Goal: Task Accomplishment & Management: Manage account settings

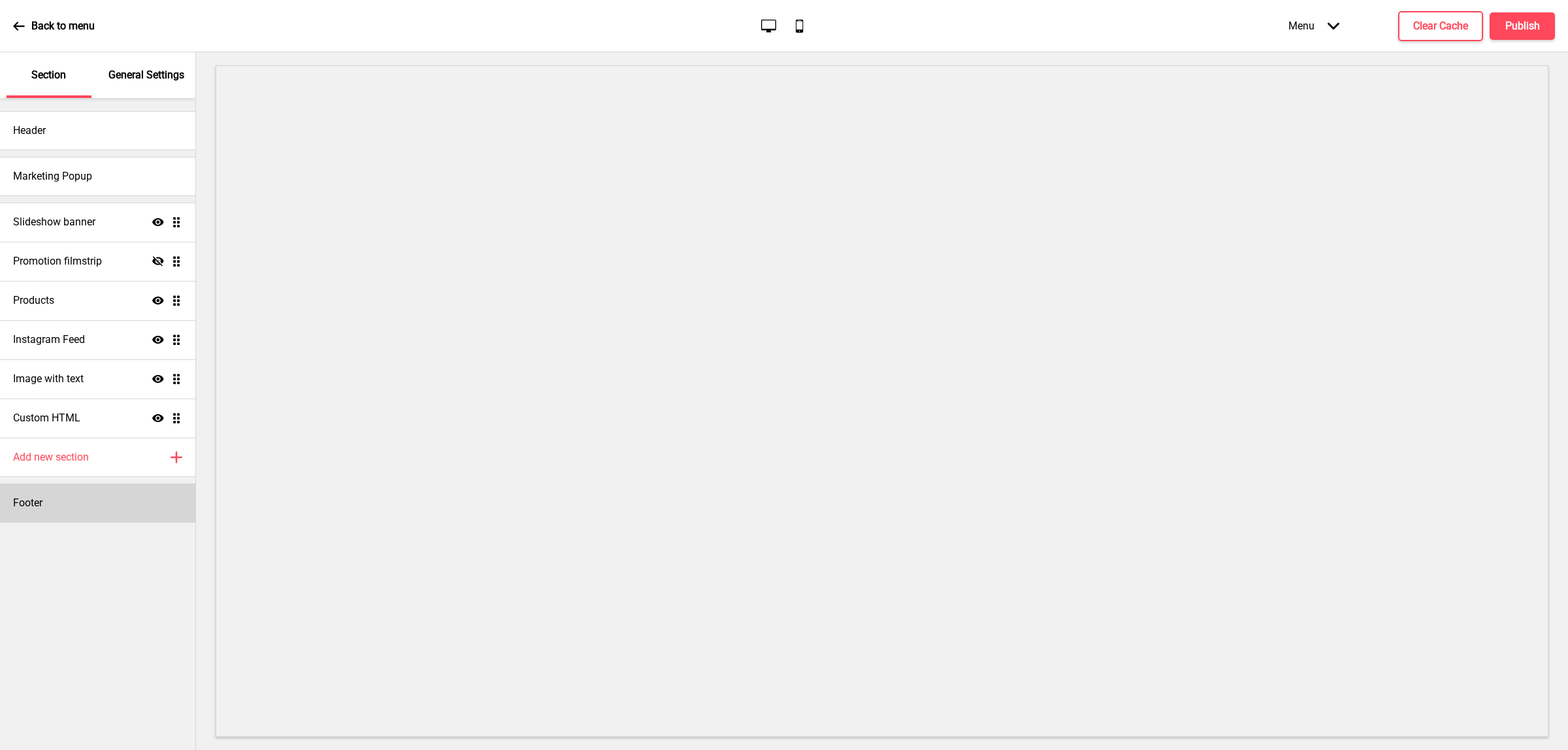
click at [96, 501] on div "Footer" at bounding box center [97, 503] width 195 height 39
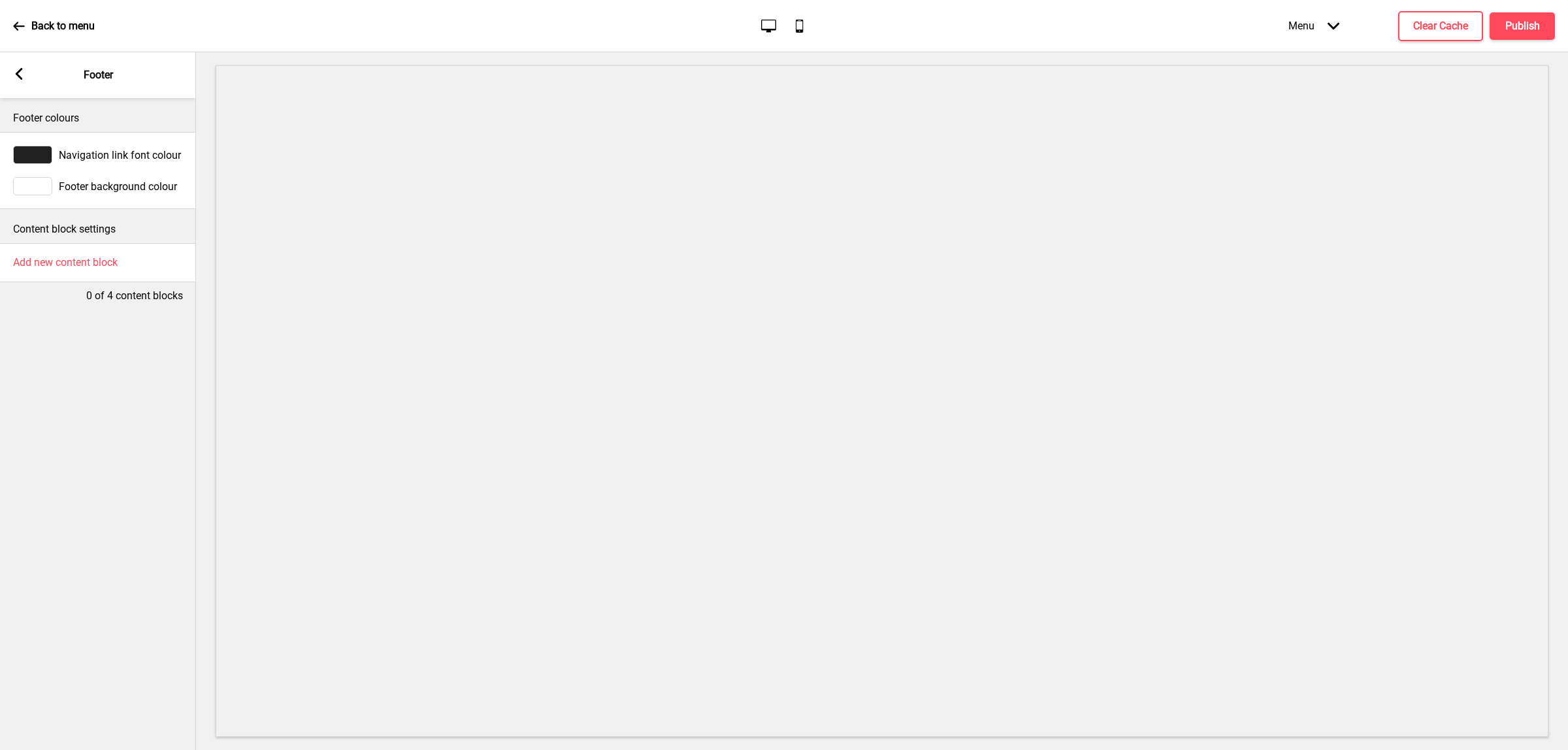
click at [21, 70] on icon at bounding box center [19, 74] width 7 height 12
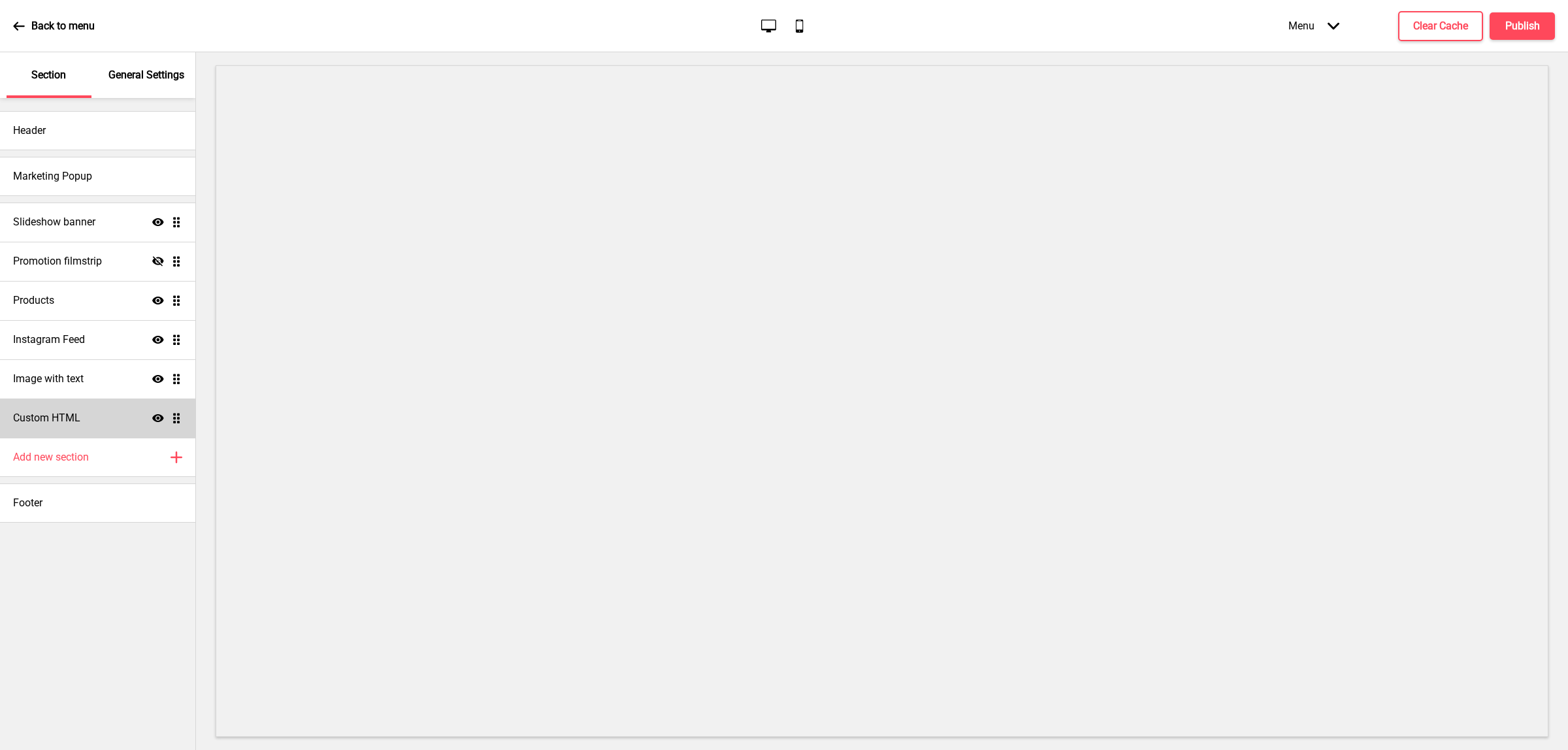
click at [90, 421] on div "Custom HTML Show Drag" at bounding box center [97, 418] width 195 height 39
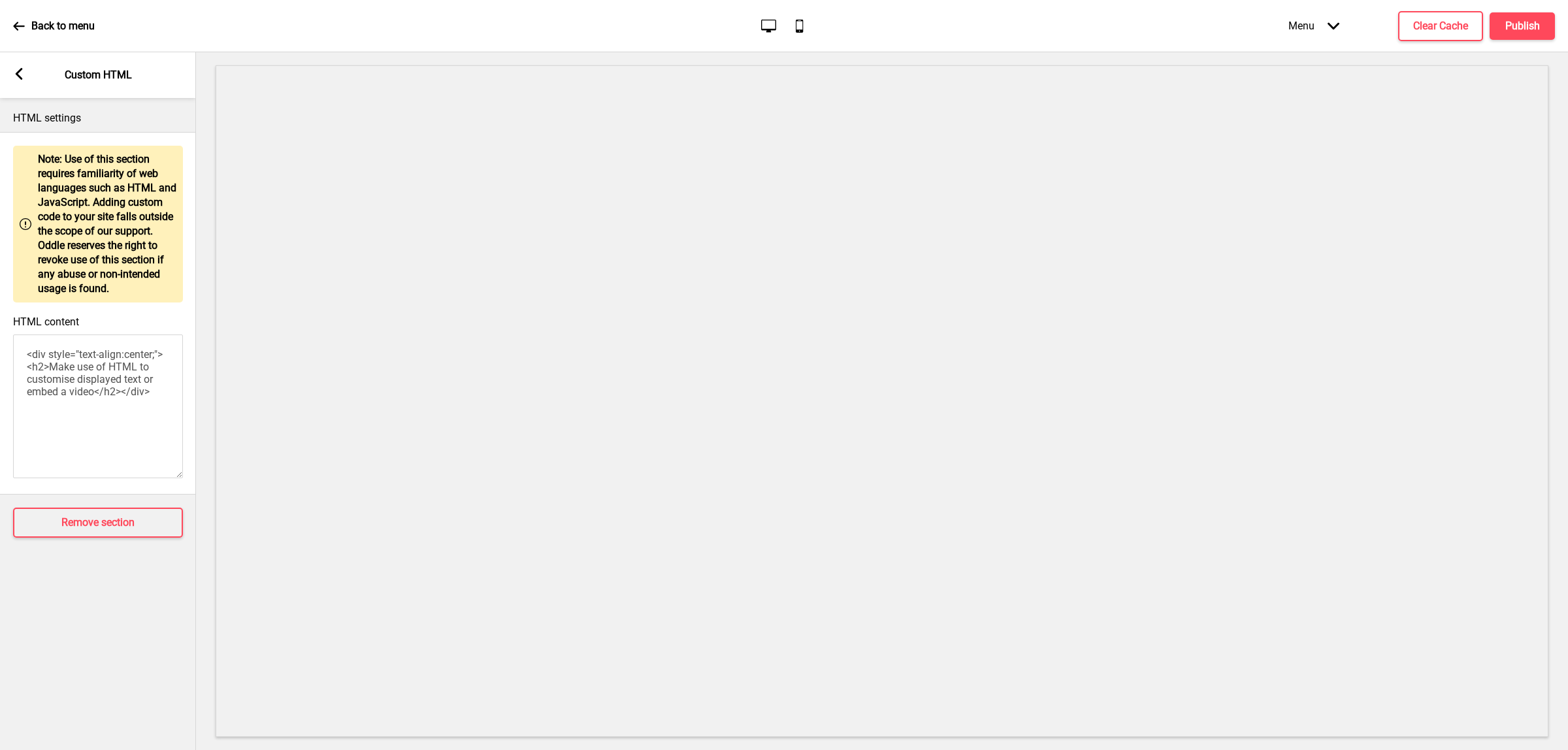
click at [21, 71] on rect at bounding box center [19, 74] width 12 height 12
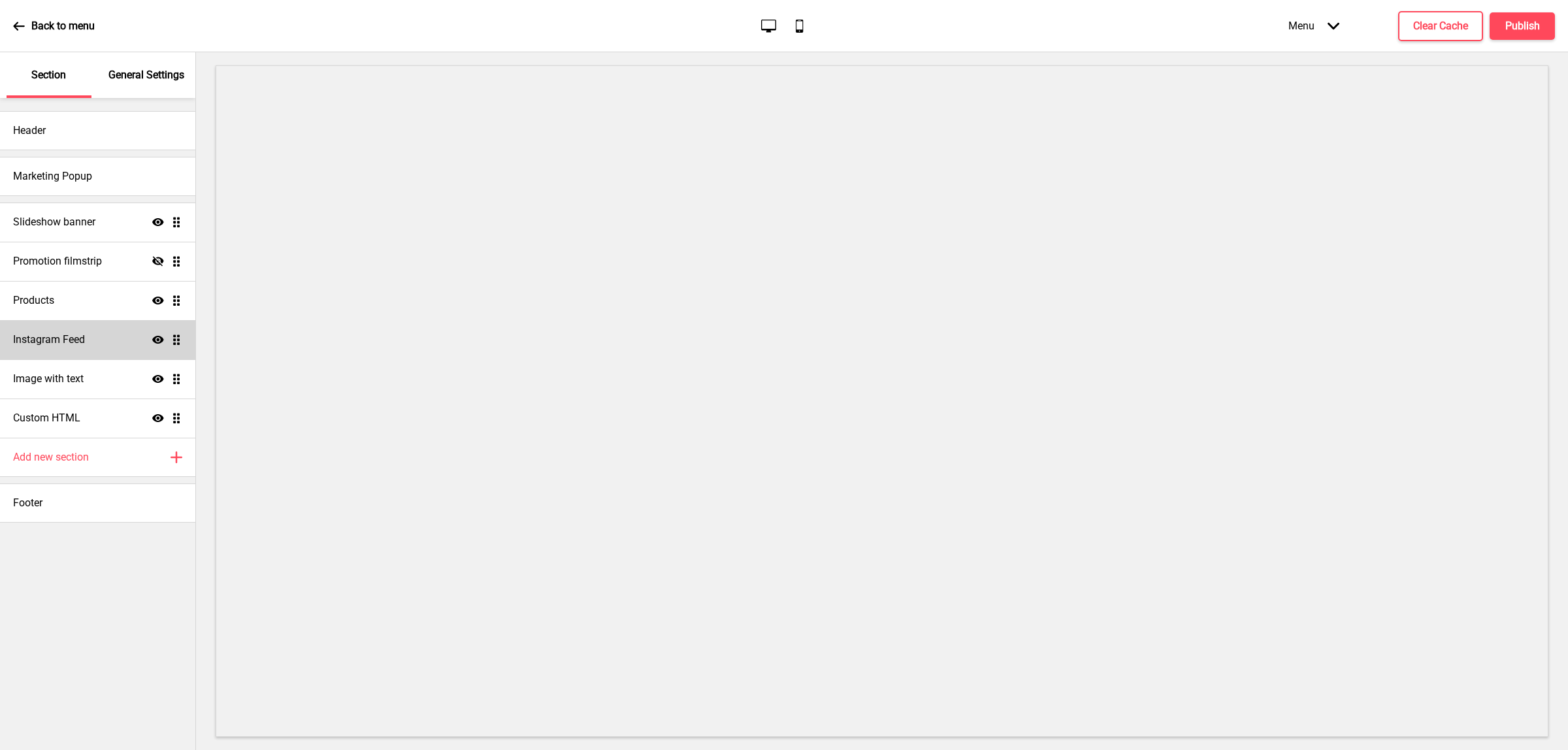
click at [85, 345] on div "Instagram Feed Show Drag" at bounding box center [97, 340] width 195 height 39
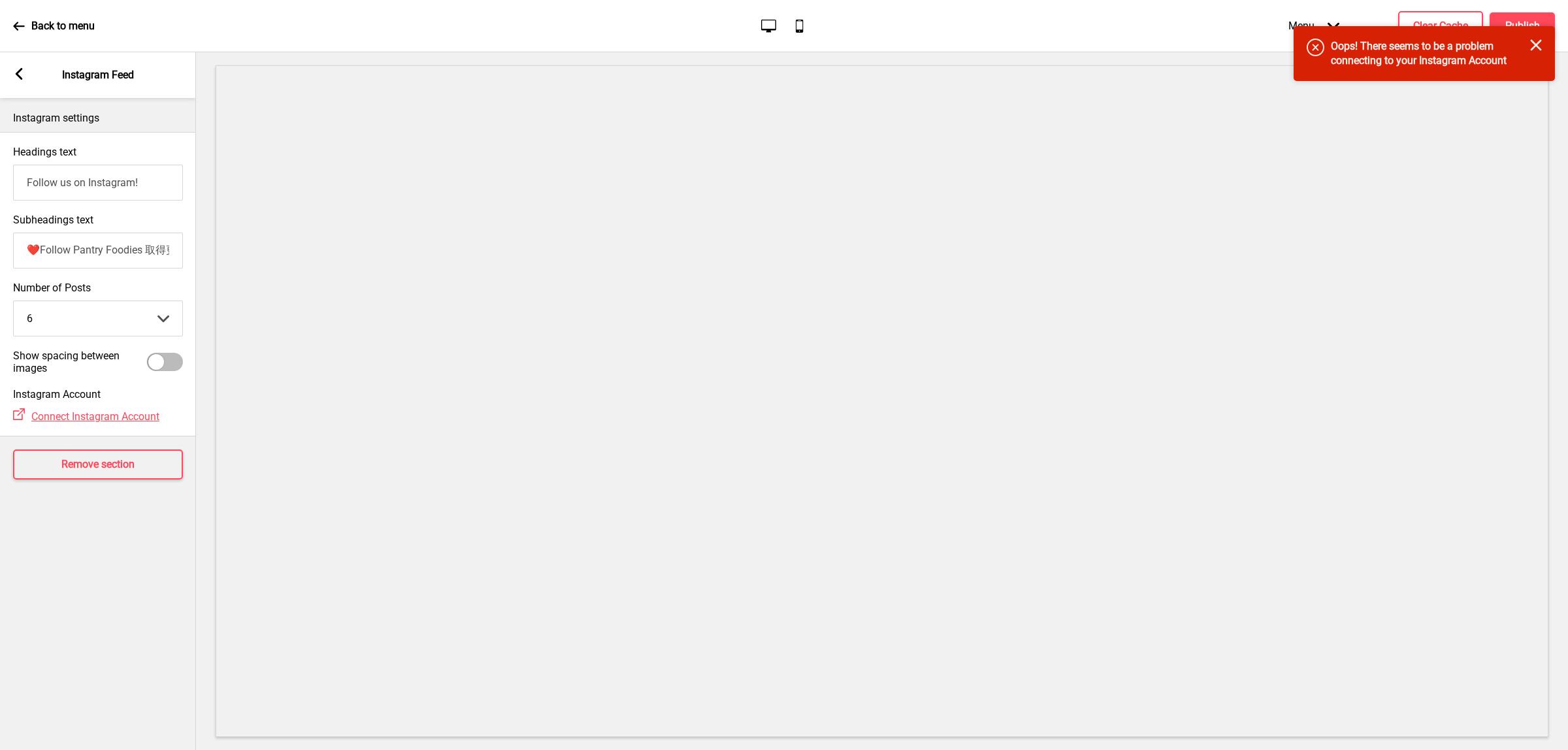
click at [20, 72] on rect at bounding box center [19, 74] width 12 height 12
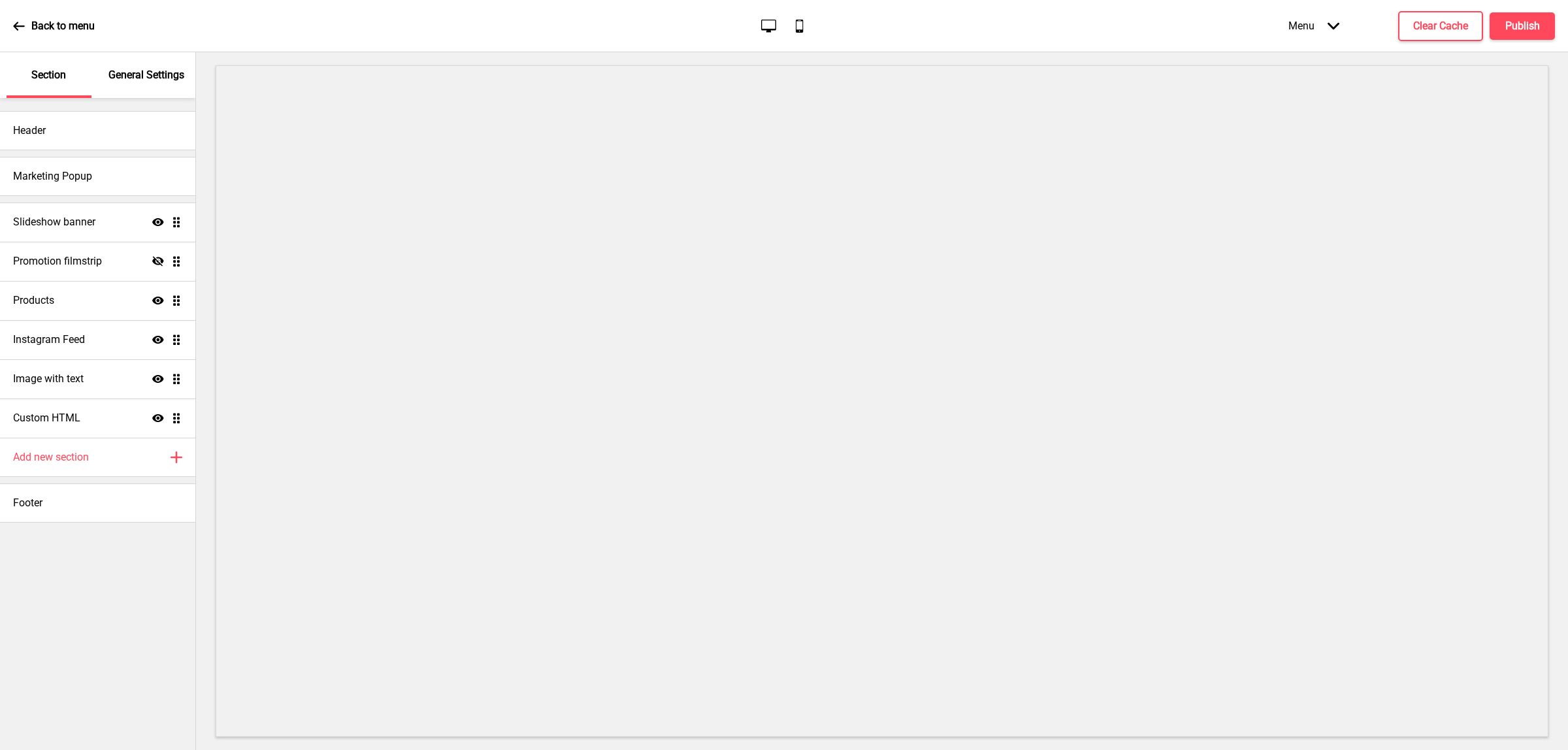
click at [18, 23] on icon at bounding box center [19, 26] width 12 height 12
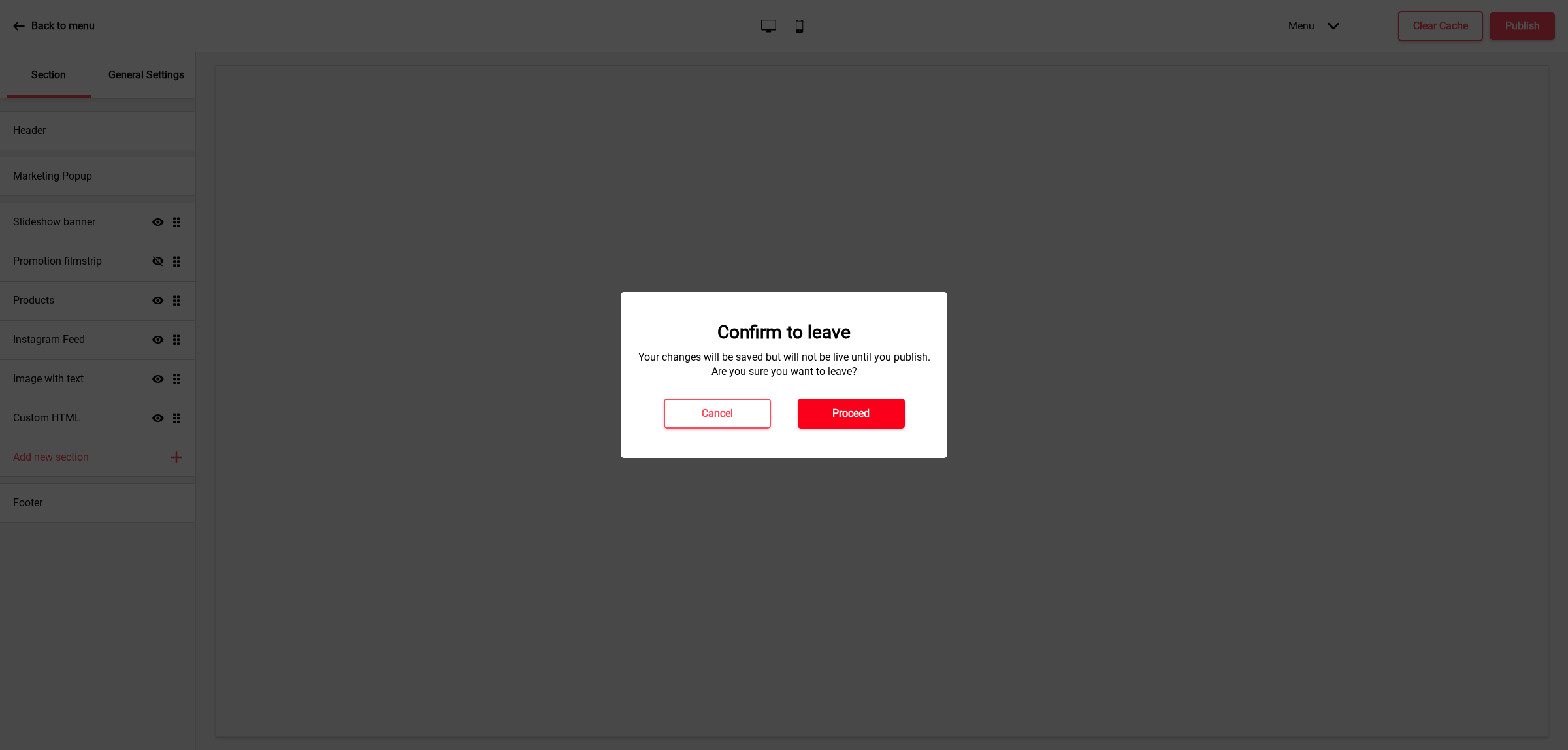
click at [850, 411] on h4 "Proceed" at bounding box center [850, 413] width 37 height 15
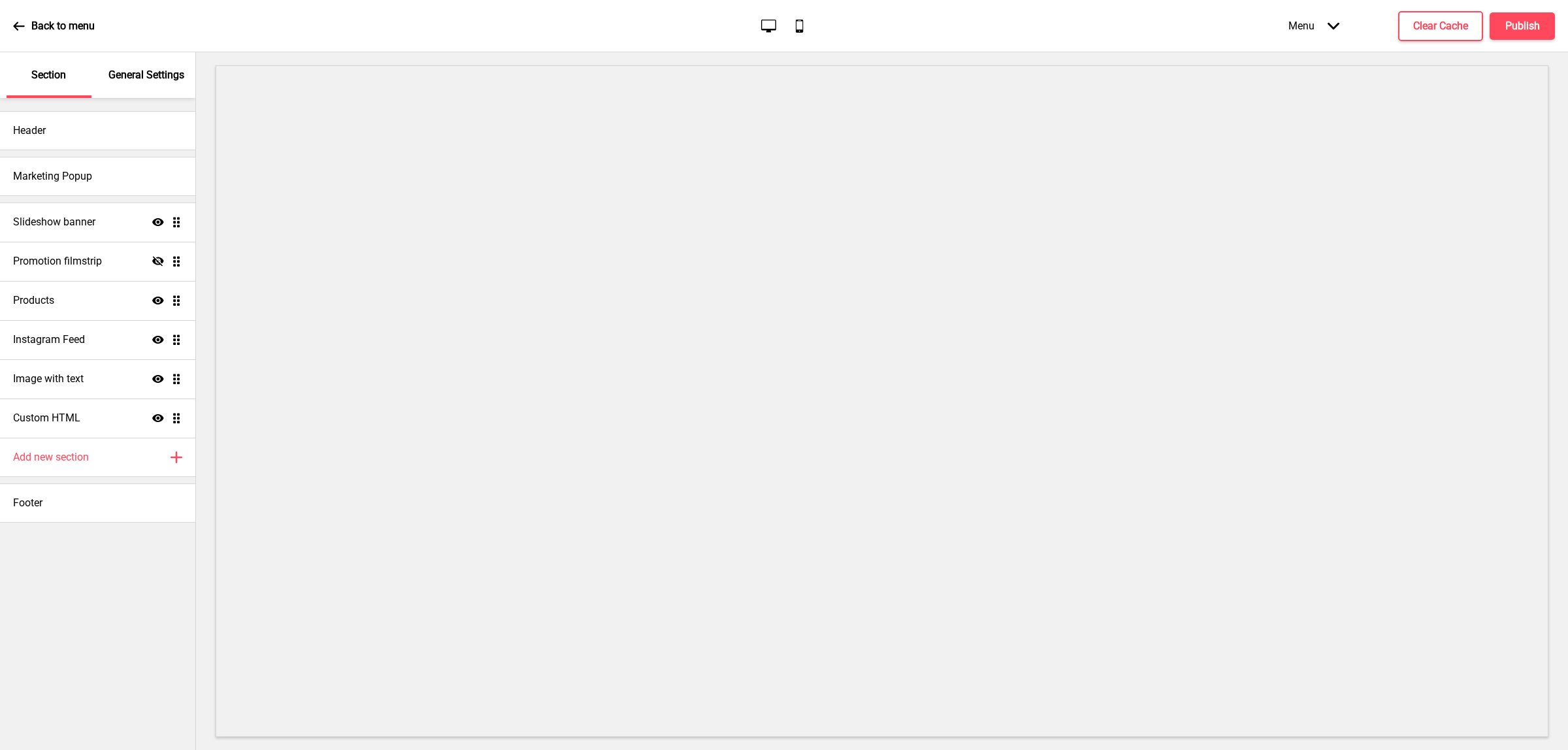
click at [1322, 23] on div "Menu Arrow down" at bounding box center [1314, 26] width 77 height 39
click at [1260, 182] on div "Terms & Conditions" at bounding box center [1280, 169] width 144 height 26
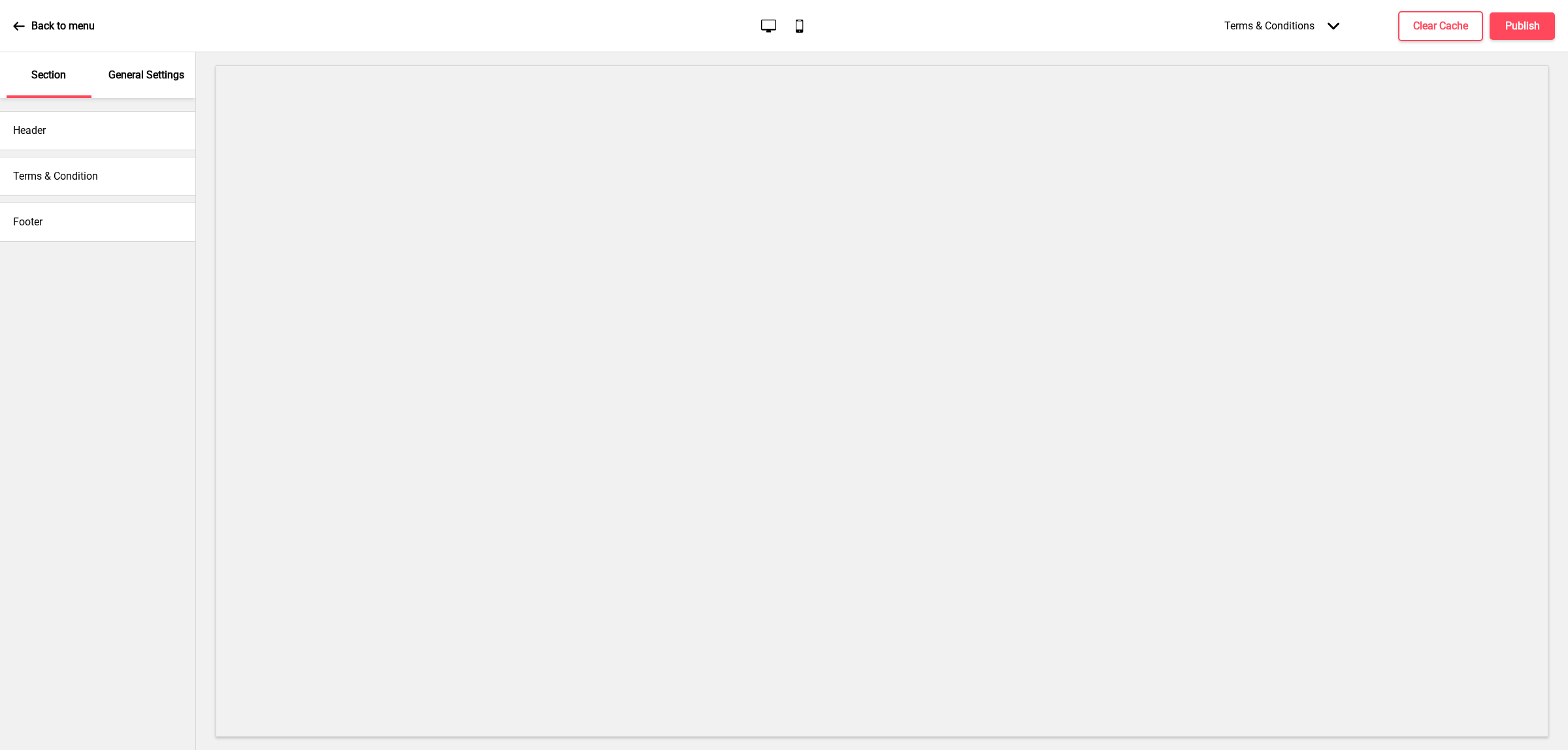
click at [47, 183] on div "Terms & Condition" at bounding box center [97, 177] width 195 height 39
click at [83, 169] on h4 "Terms & Condition" at bounding box center [56, 177] width 85 height 15
click at [83, 174] on h4 "Terms & Condition" at bounding box center [56, 177] width 85 height 15
click at [142, 175] on div "Terms & Condition" at bounding box center [97, 177] width 195 height 39
click at [37, 175] on h4 "Terms & Condition" at bounding box center [56, 177] width 85 height 15
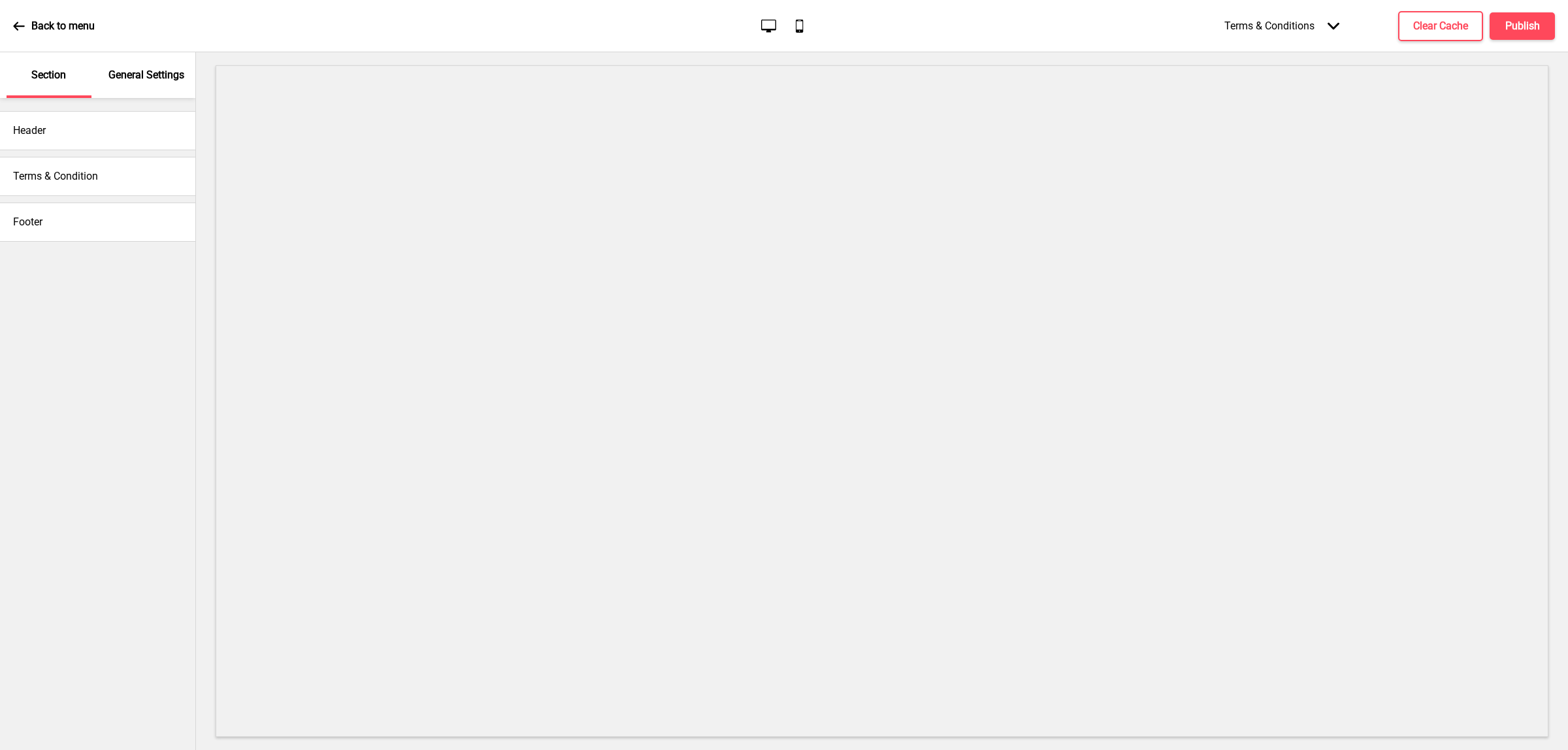
click at [3, 177] on div "Terms & Condition" at bounding box center [97, 177] width 195 height 39
click at [18, 169] on h4 "Terms & Condition" at bounding box center [56, 177] width 85 height 15
click at [103, 186] on div "Terms & Condition" at bounding box center [97, 177] width 195 height 39
click at [83, 177] on h4 "Terms & Condition" at bounding box center [56, 177] width 85 height 15
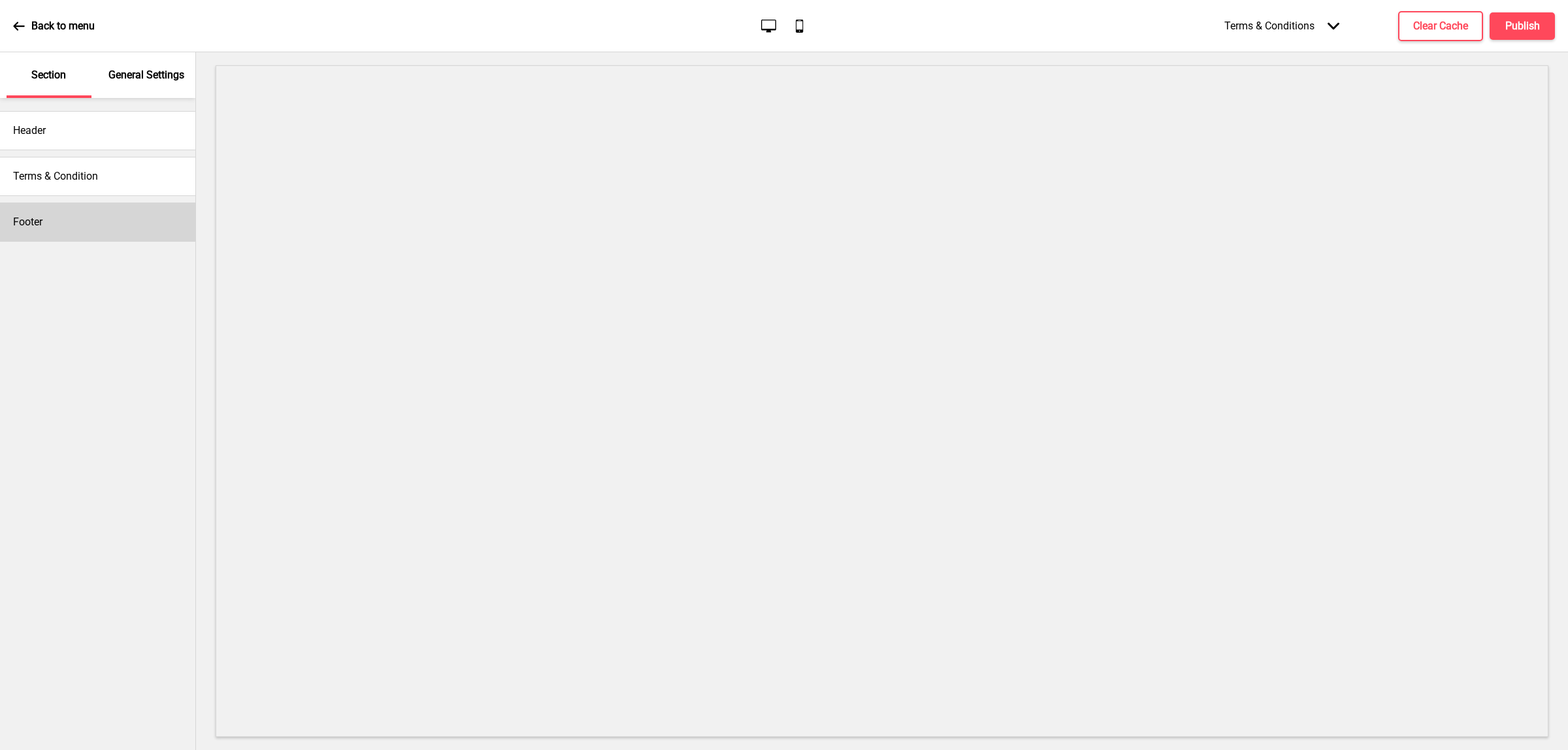
click at [31, 227] on h4 "Footer" at bounding box center [28, 222] width 29 height 15
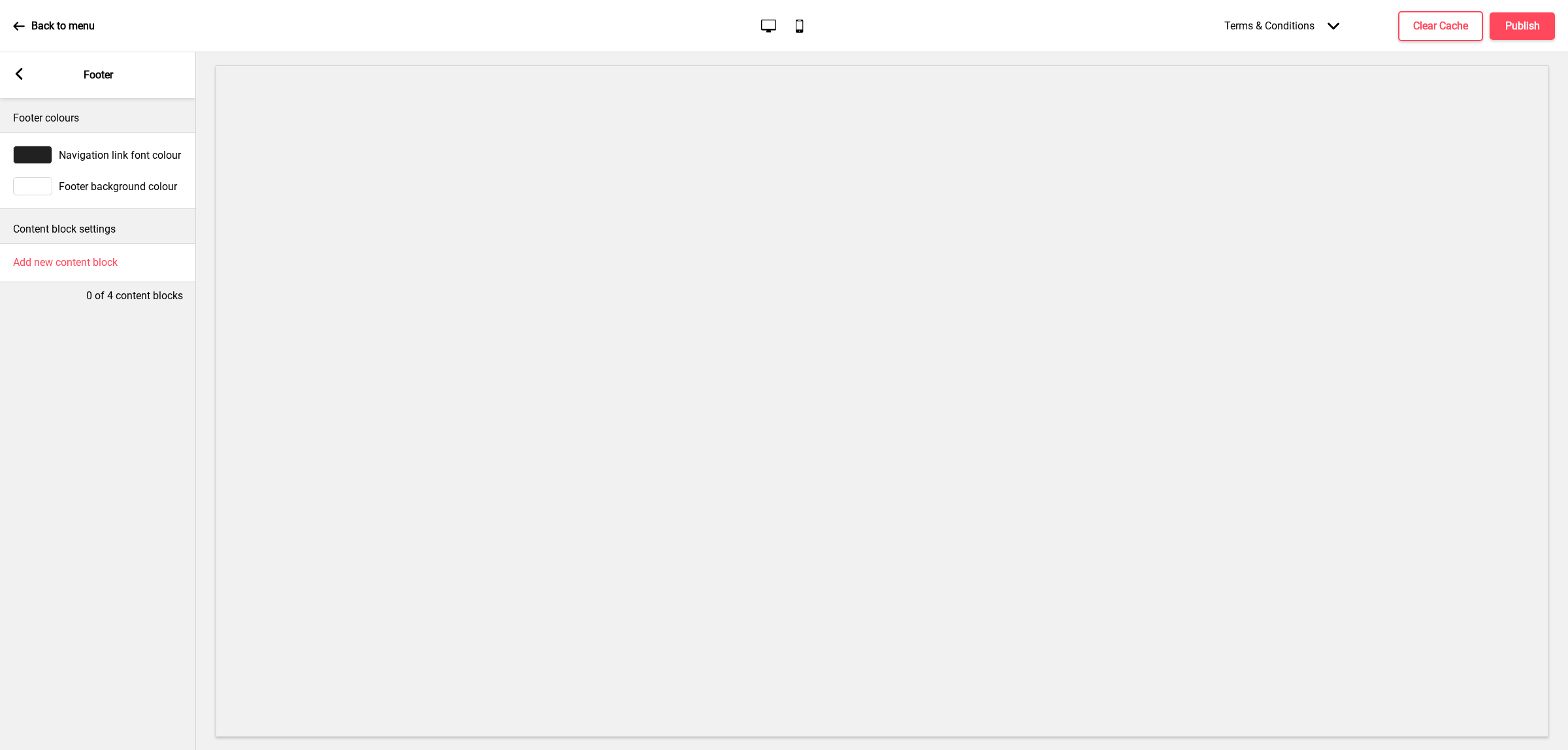
click at [29, 79] on div "Arrow left Footer" at bounding box center [98, 75] width 196 height 46
click at [4, 72] on div "Arrow left Footer" at bounding box center [98, 75] width 196 height 46
click at [13, 71] on rect at bounding box center [19, 74] width 12 height 12
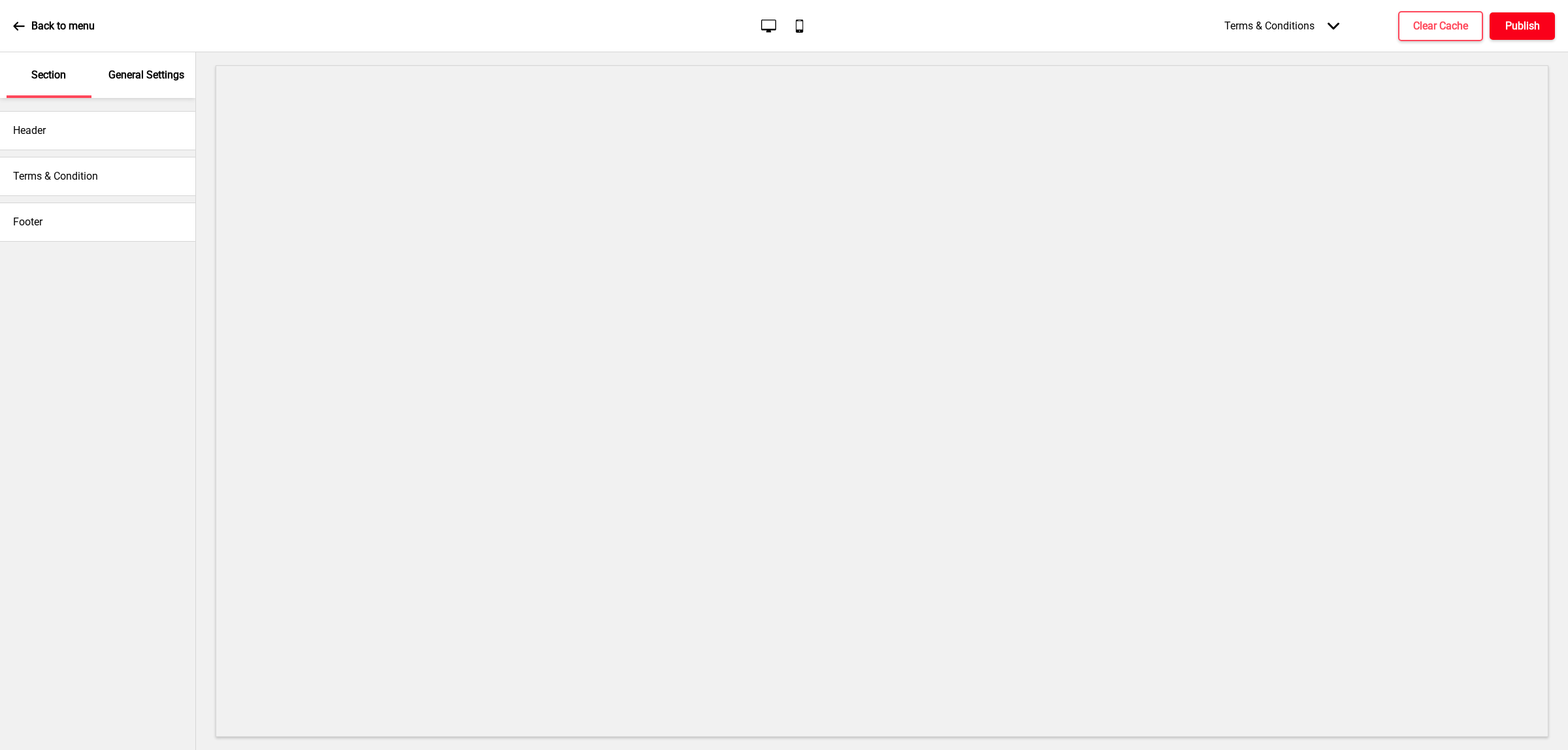
click at [1507, 28] on h4 "Publish" at bounding box center [1522, 26] width 34 height 15
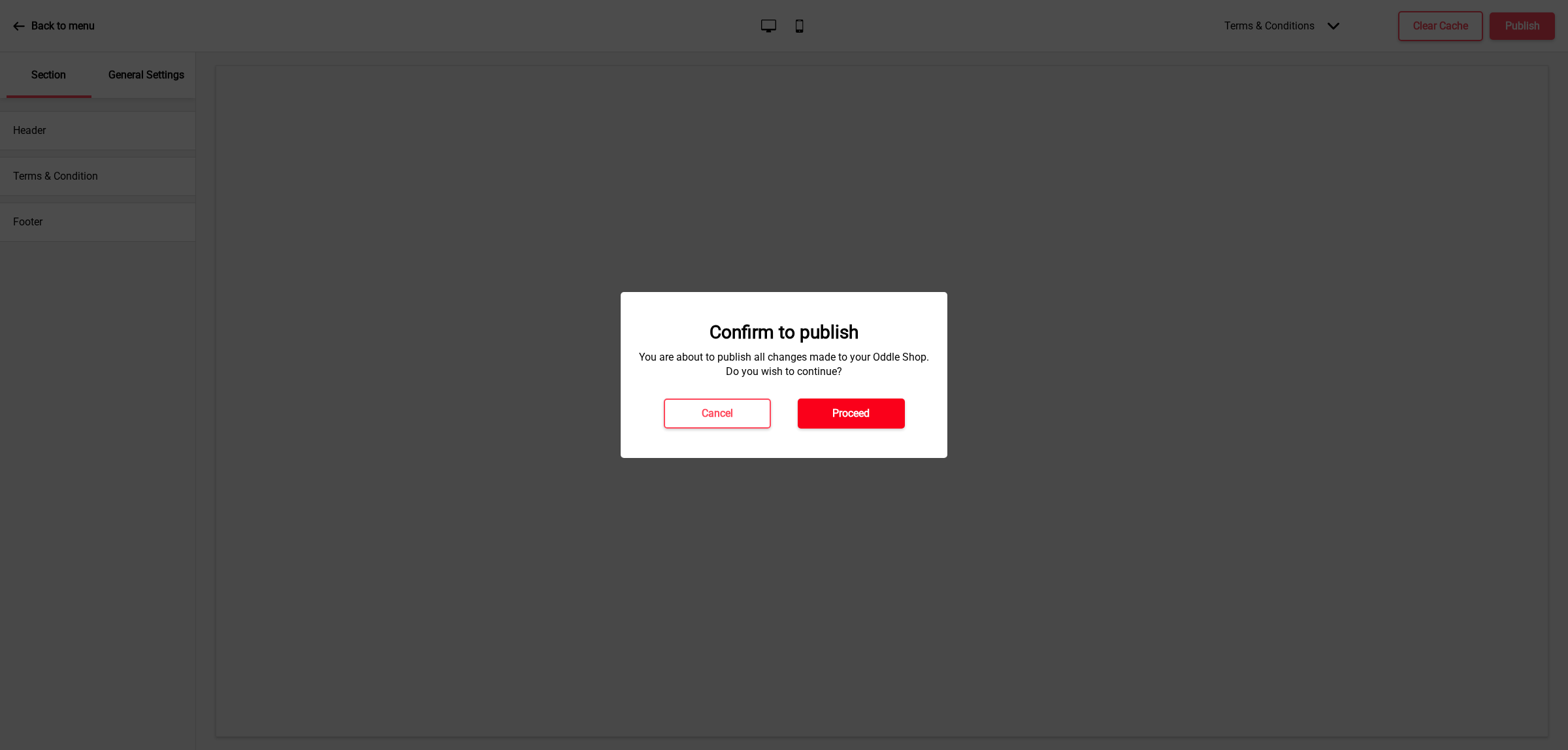
click at [886, 400] on button "Proceed" at bounding box center [851, 413] width 107 height 30
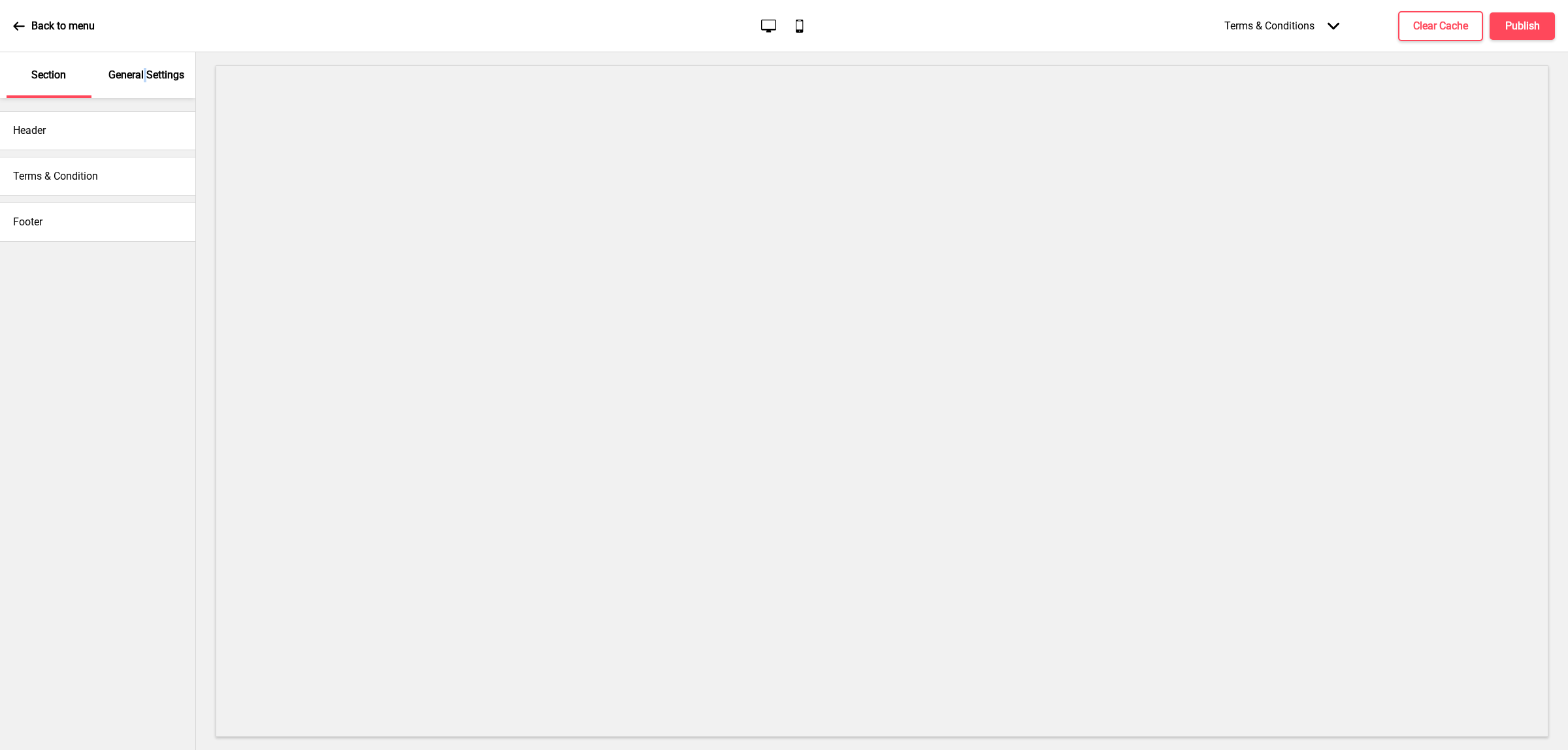
click at [144, 58] on div "General Settings" at bounding box center [147, 75] width 85 height 46
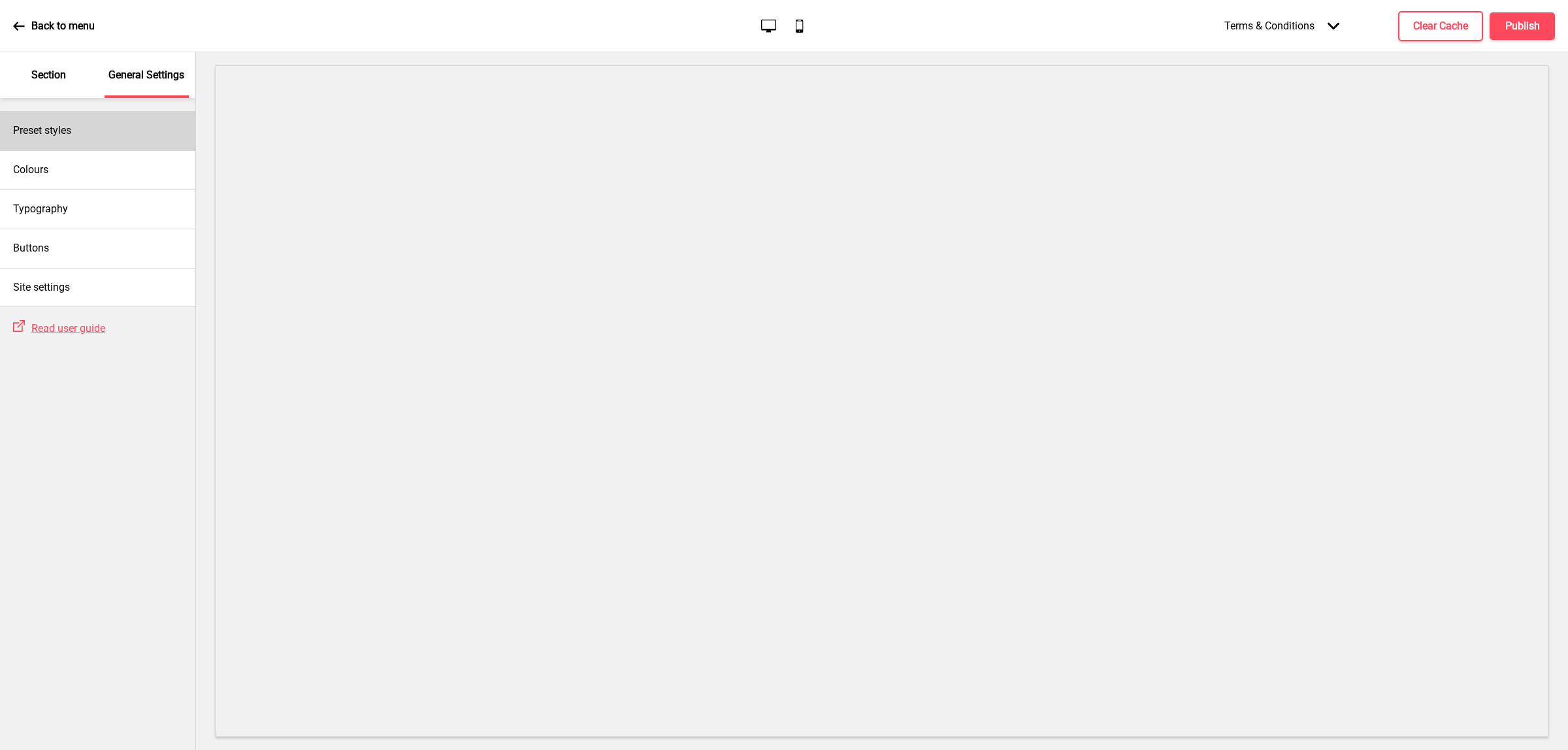
click at [83, 126] on div "Preset styles" at bounding box center [97, 131] width 195 height 39
select select "Custom"
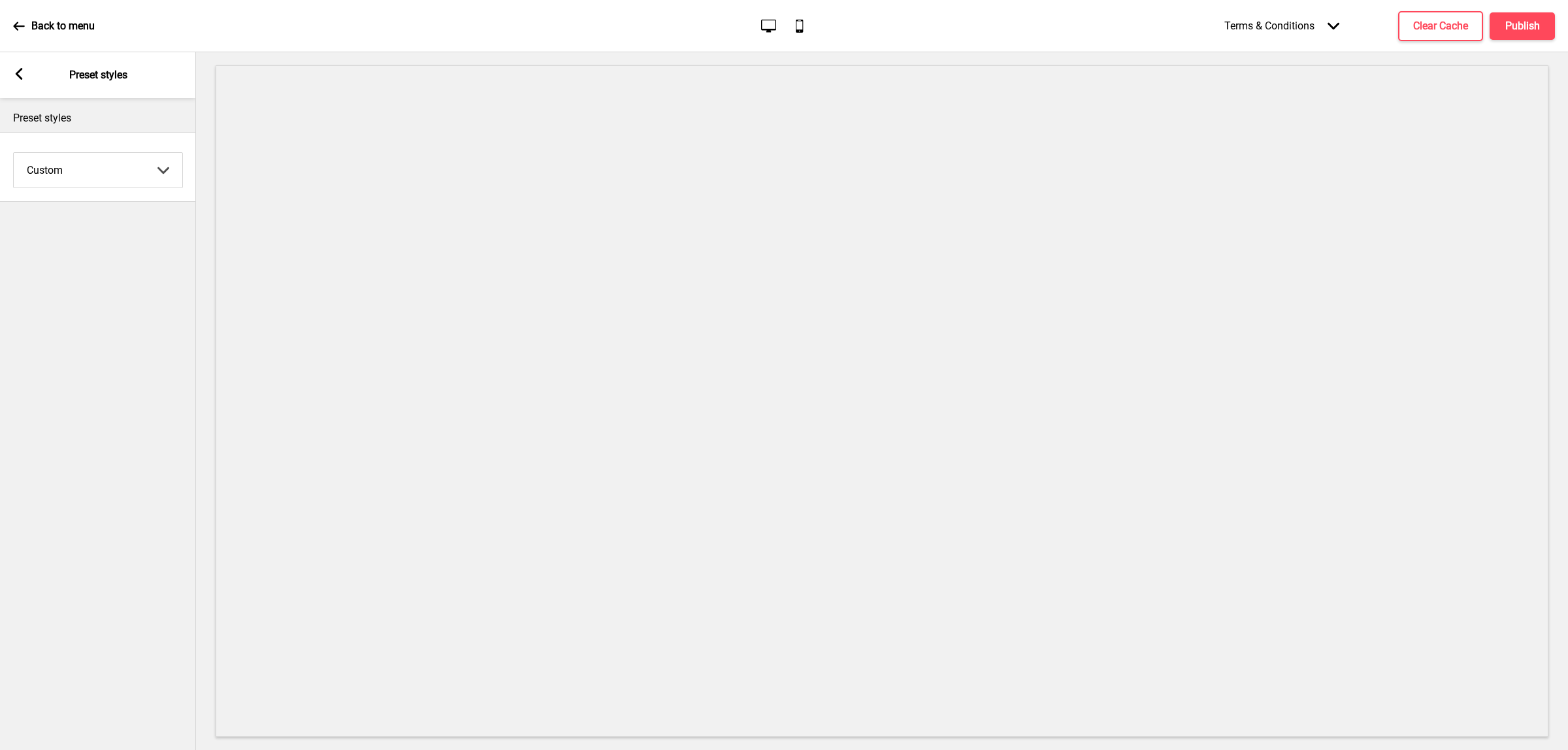
click at [27, 77] on div "Arrow left Preset styles" at bounding box center [98, 75] width 196 height 46
click at [21, 76] on rect at bounding box center [19, 74] width 12 height 12
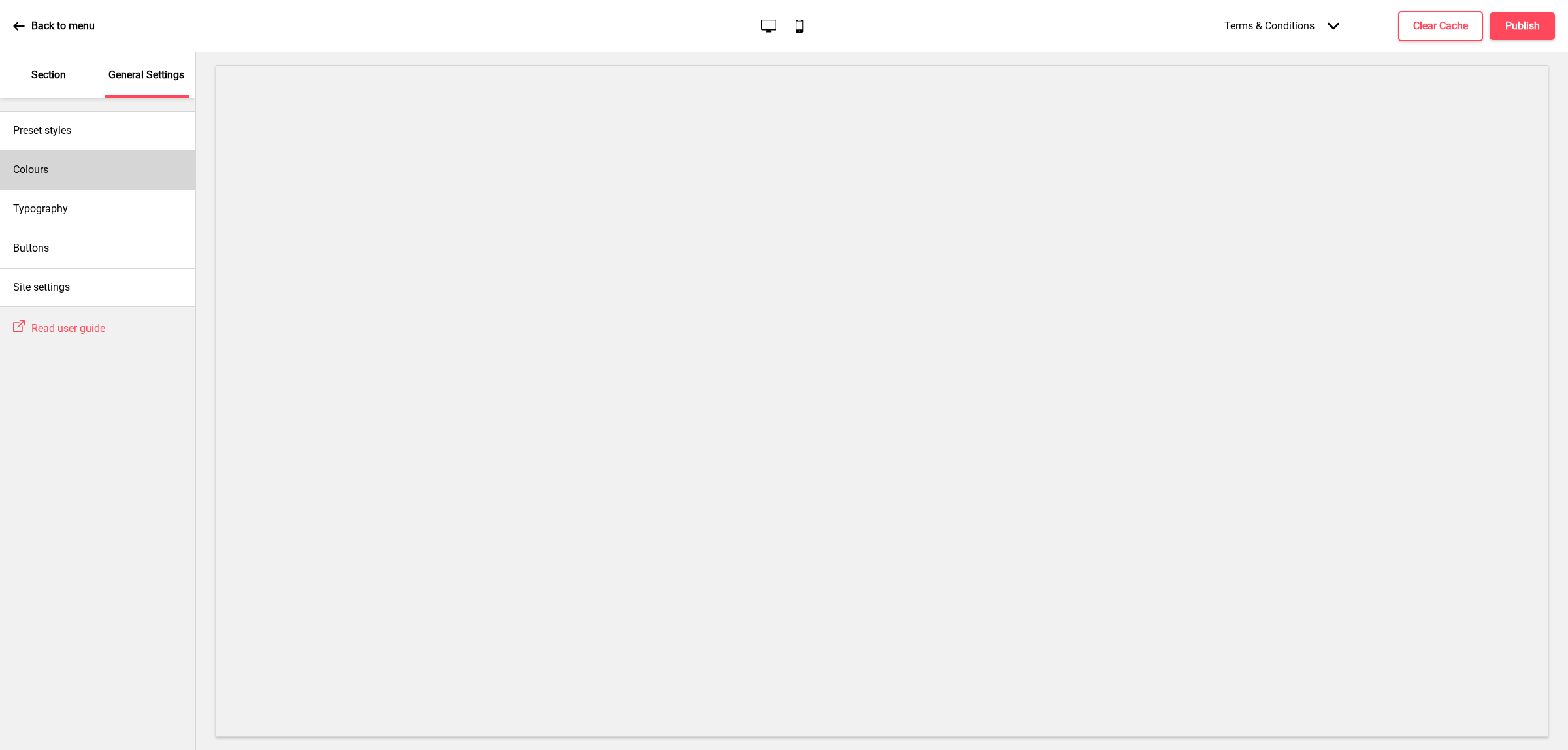
click at [91, 175] on div "Colours" at bounding box center [97, 170] width 195 height 39
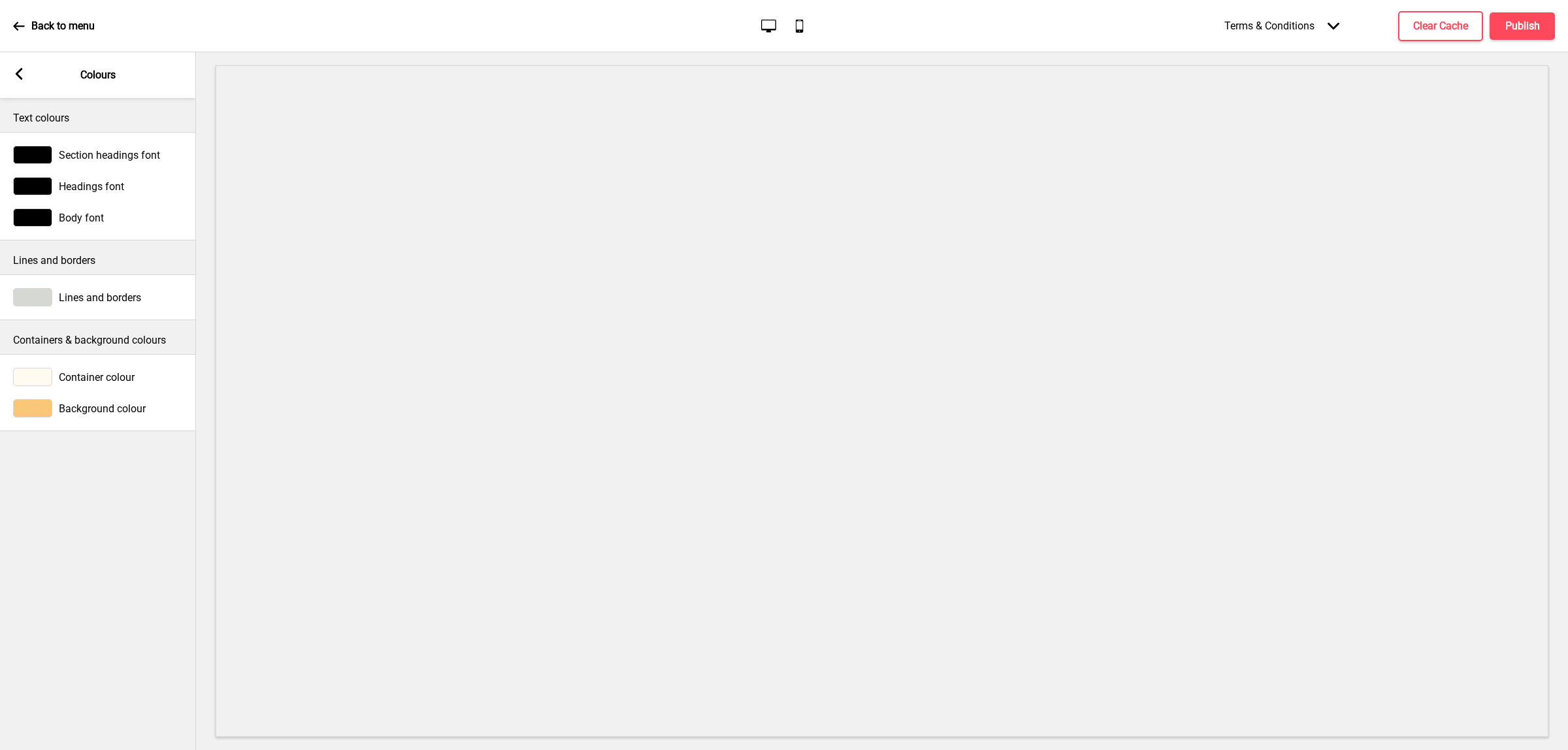
click at [23, 85] on div "Arrow left Colours" at bounding box center [98, 75] width 196 height 46
click at [18, 77] on rect at bounding box center [19, 74] width 12 height 12
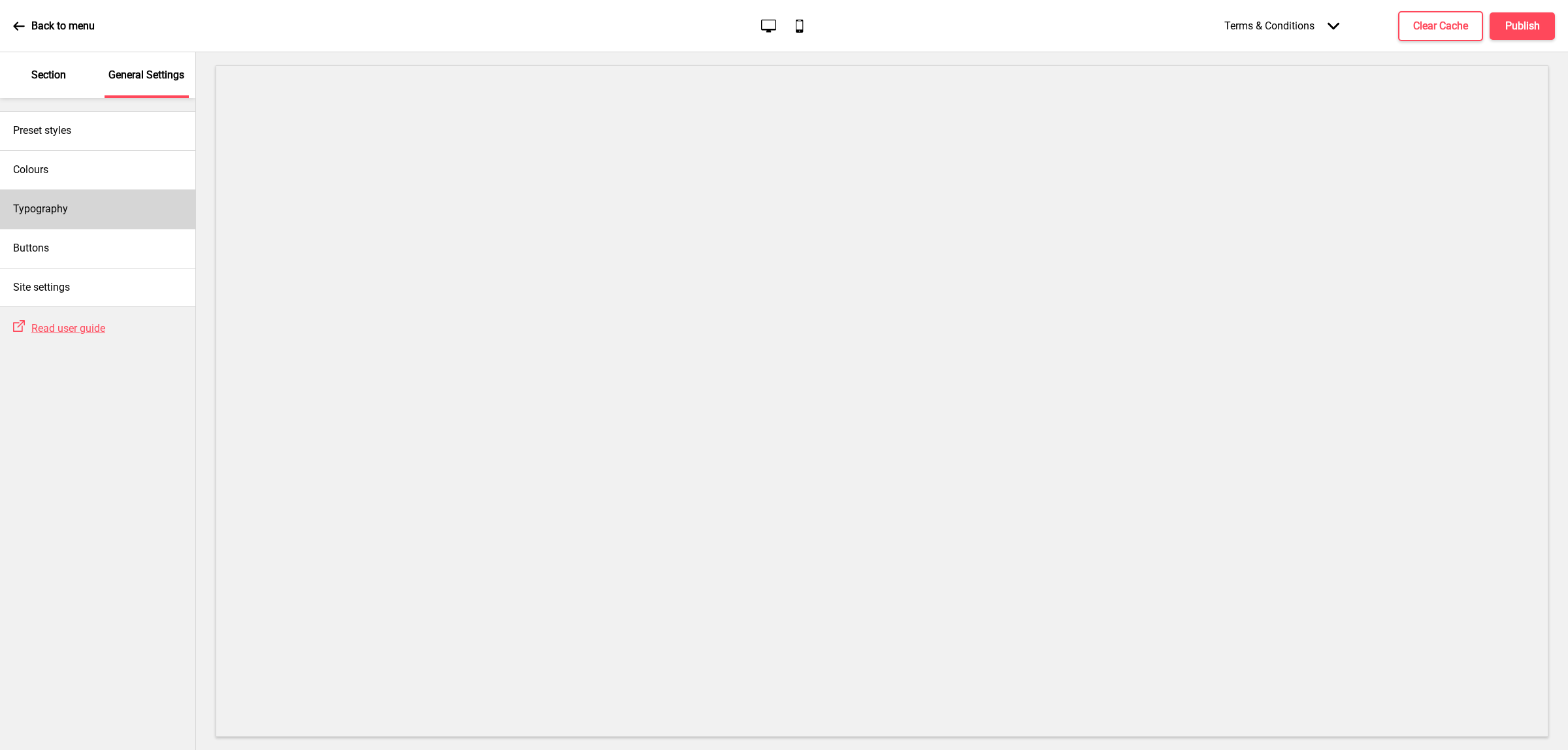
click at [92, 213] on div "Typography" at bounding box center [97, 209] width 195 height 39
select select "Ubuntu"
select select "王漢宗細黑體繁"
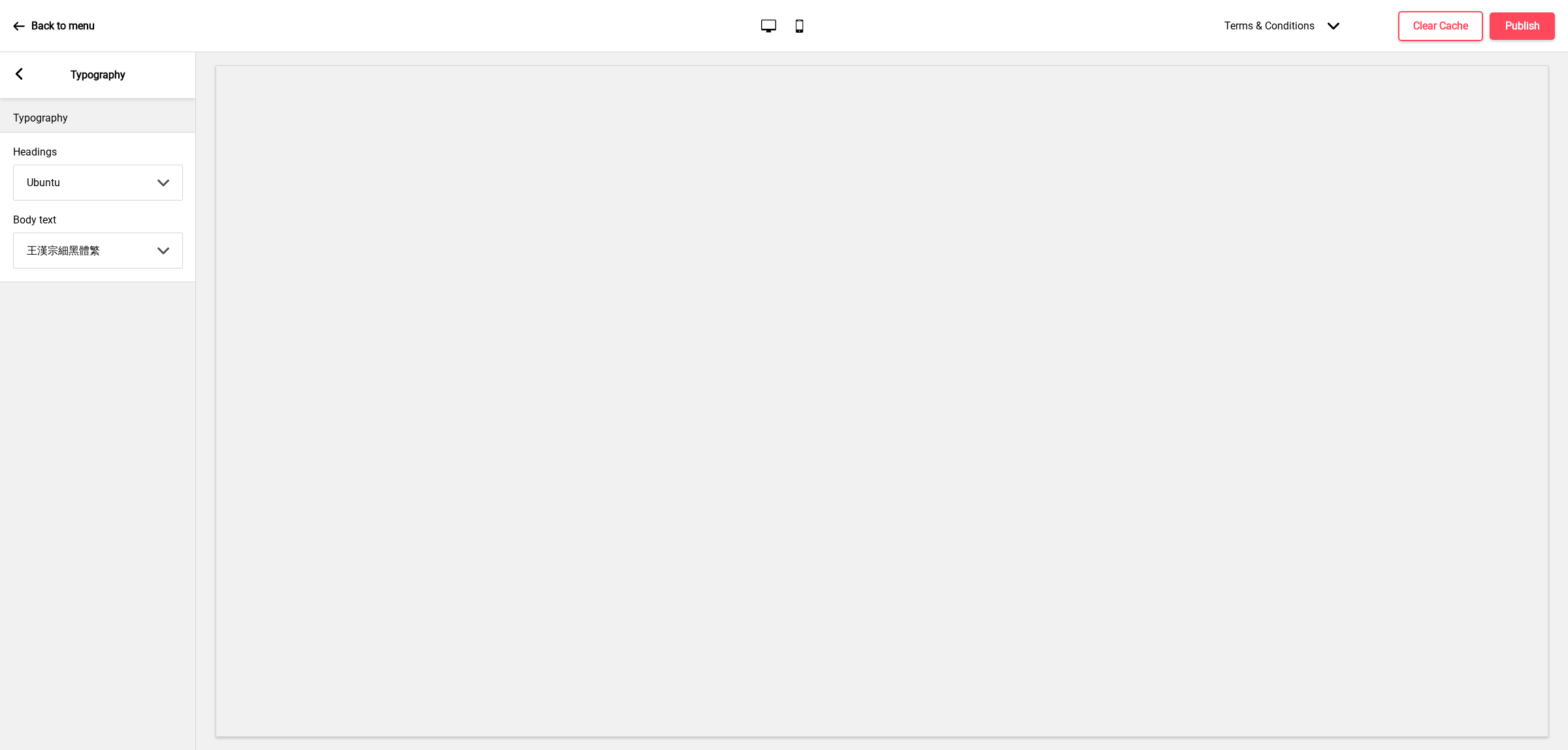
click at [20, 70] on icon at bounding box center [19, 74] width 7 height 12
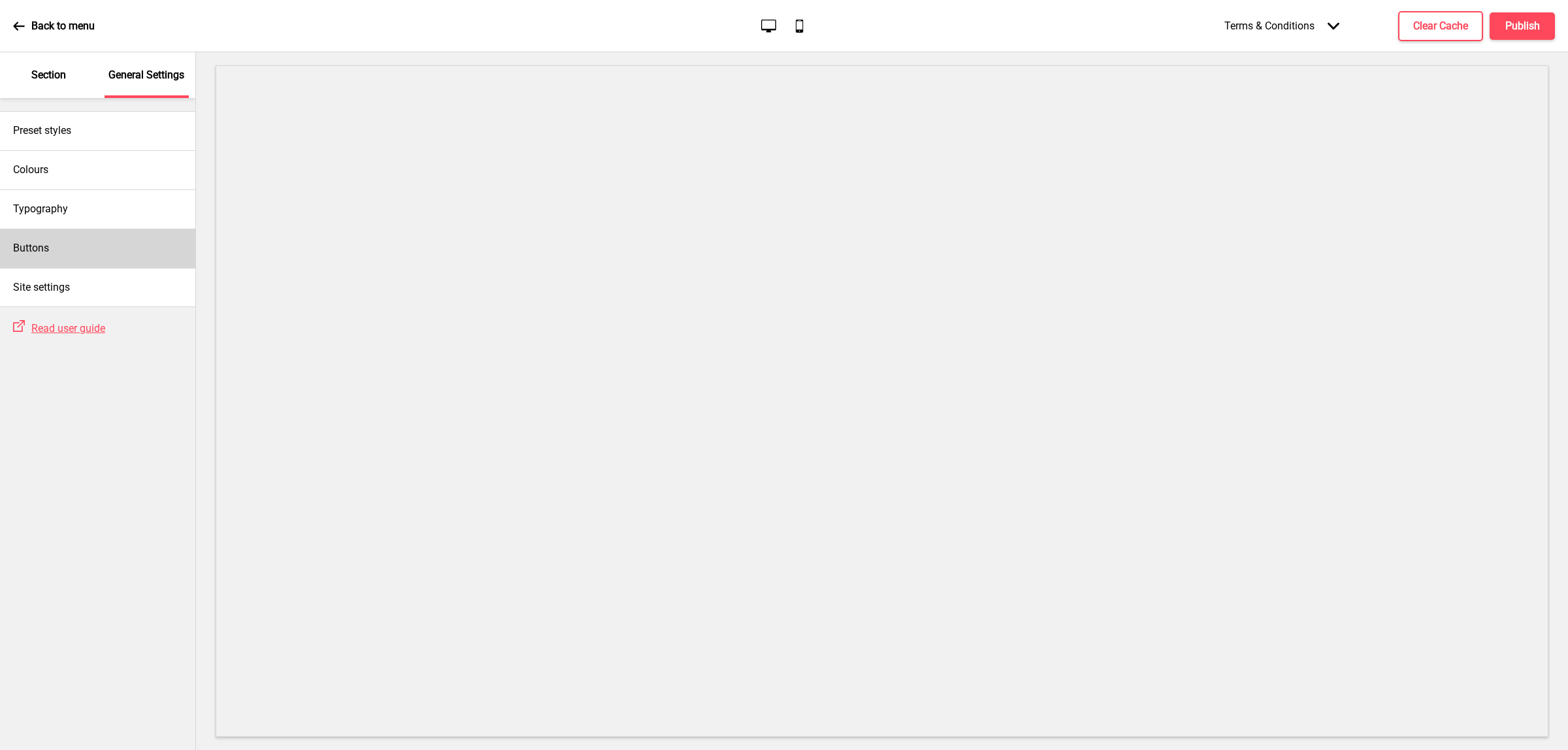
click at [87, 251] on div "Buttons" at bounding box center [97, 248] width 195 height 39
select select "raised"
select select "pill"
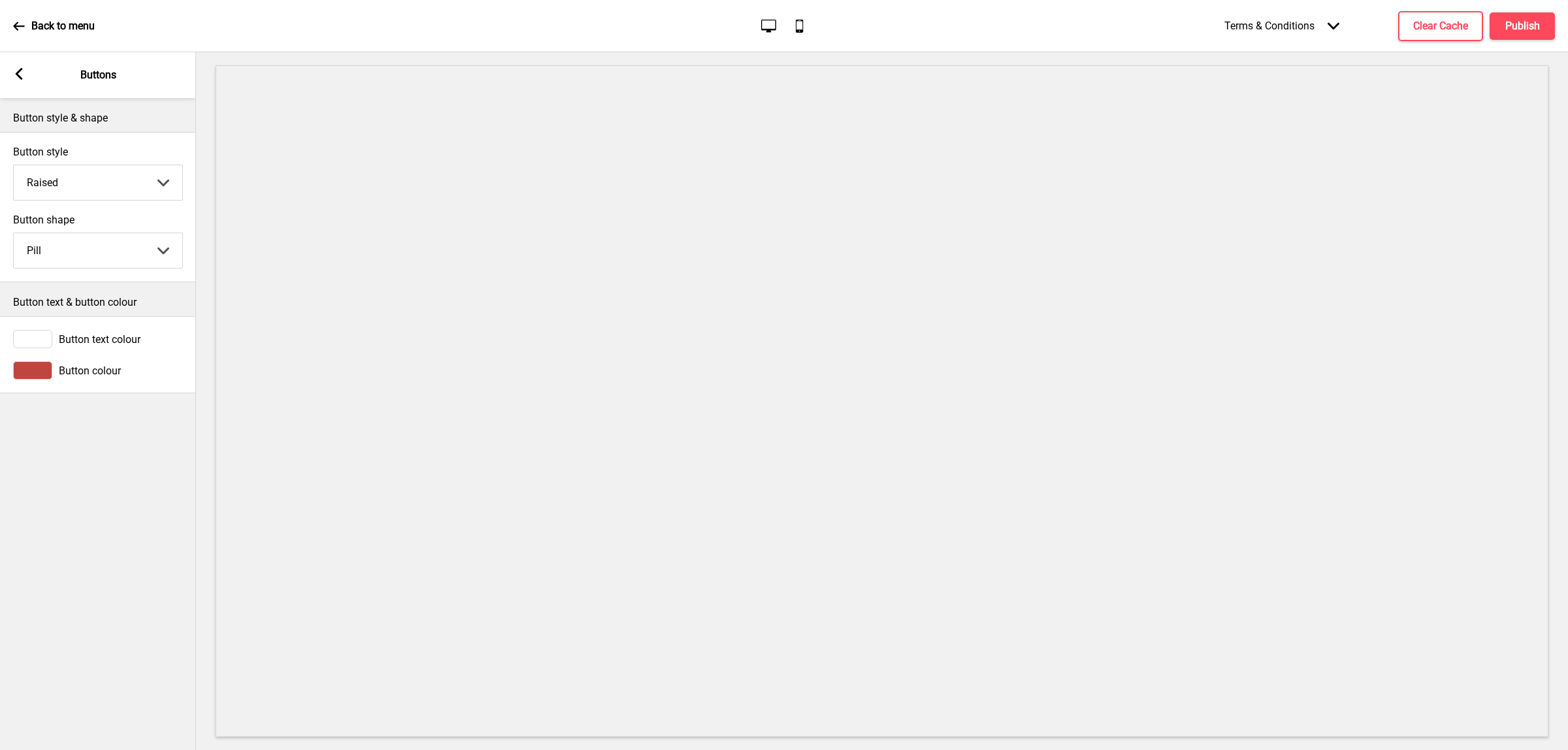
click at [23, 65] on div "Arrow left Buttons" at bounding box center [98, 75] width 196 height 46
click at [17, 72] on icon at bounding box center [19, 74] width 7 height 12
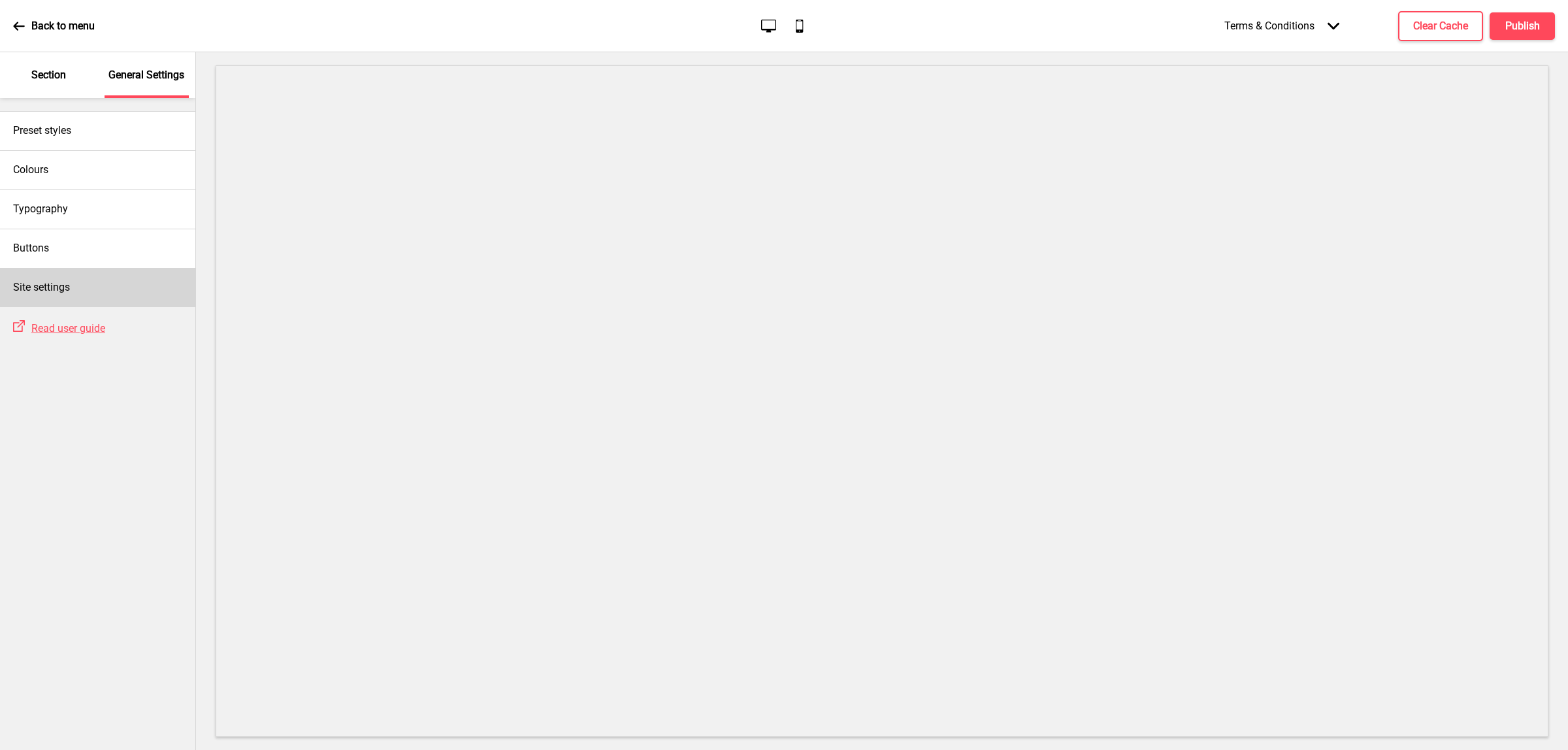
click at [99, 295] on div "Site settings" at bounding box center [97, 288] width 195 height 39
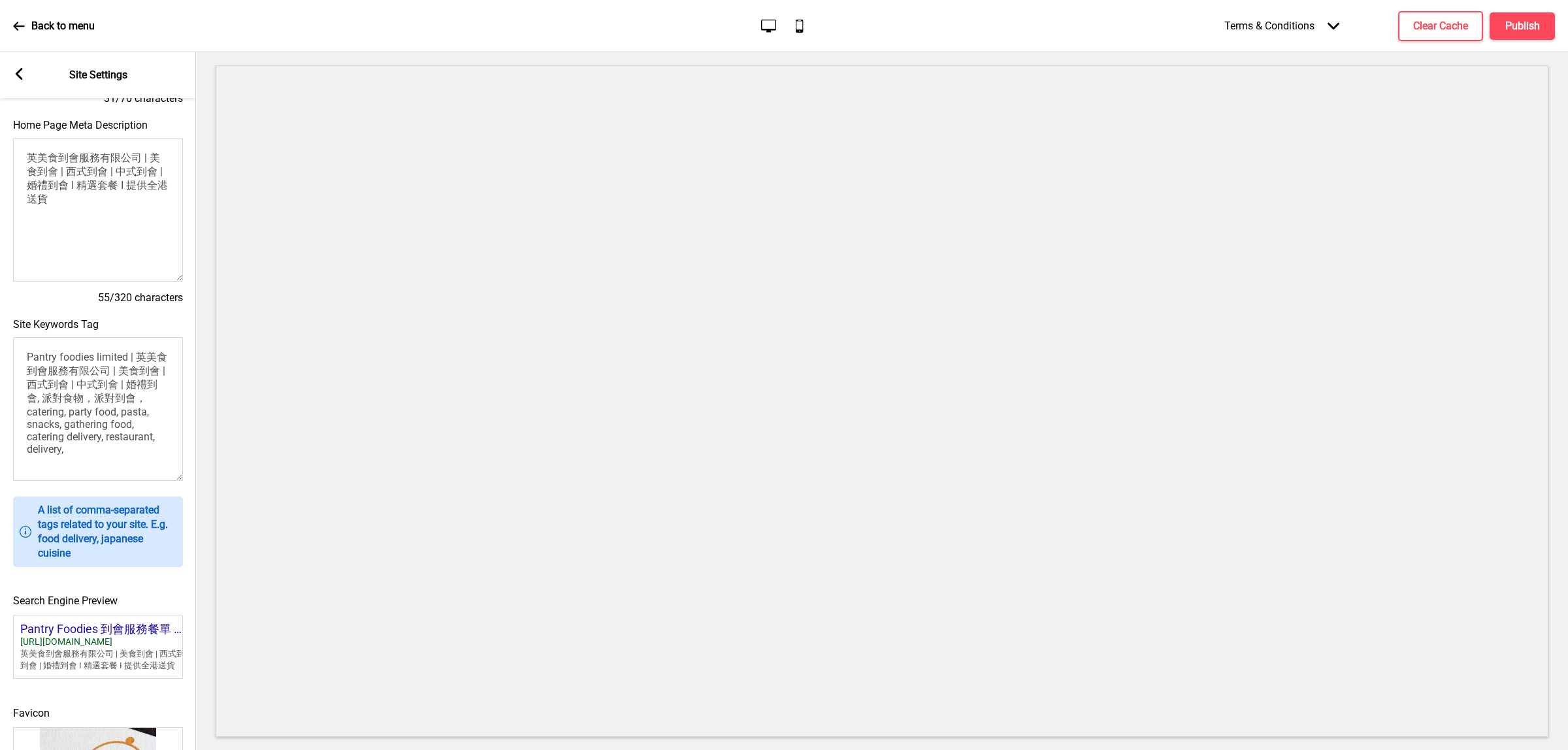
scroll to position [245, 0]
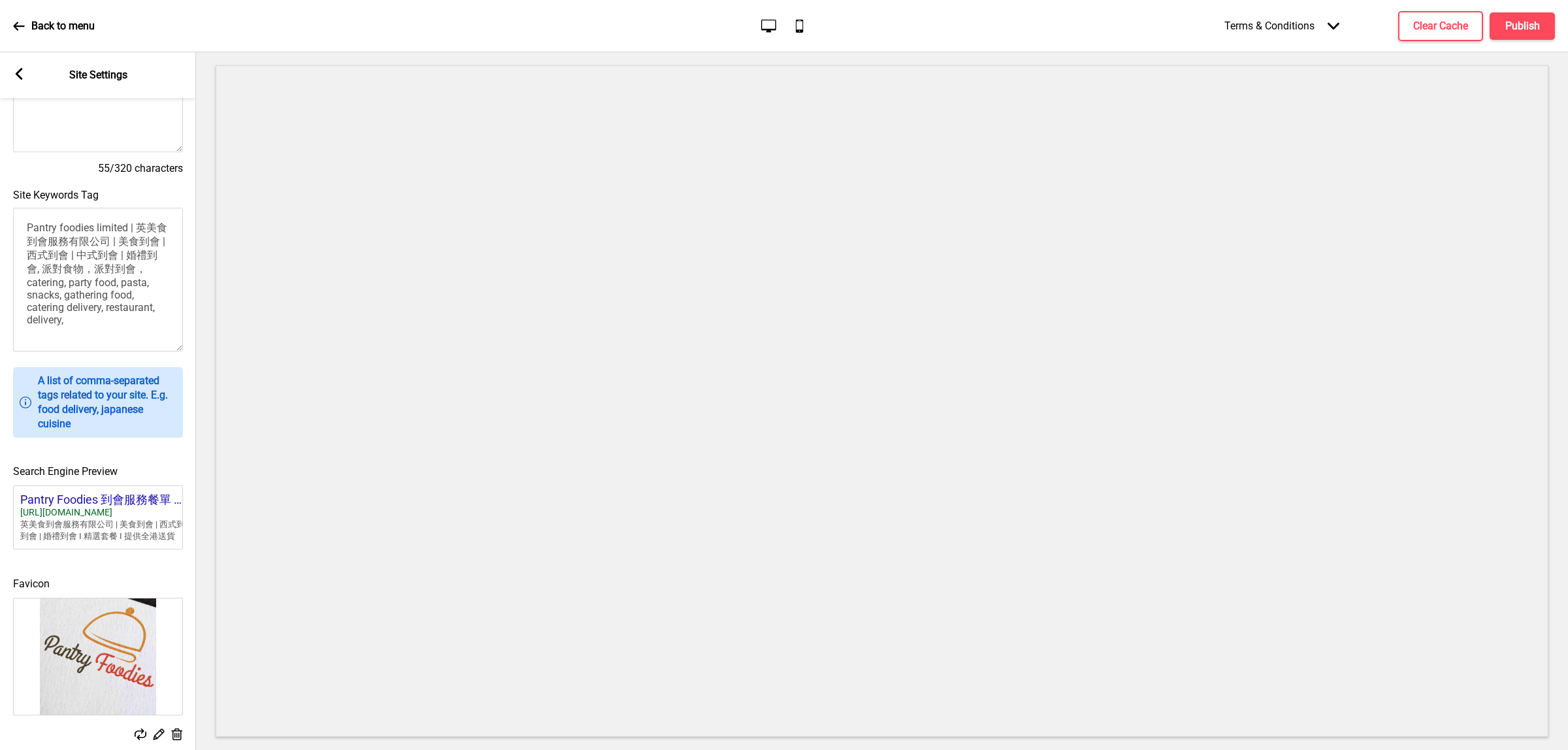
click at [106, 507] on div "Pantry Foodies 到會服務餐單 …" at bounding box center [118, 500] width 196 height 15
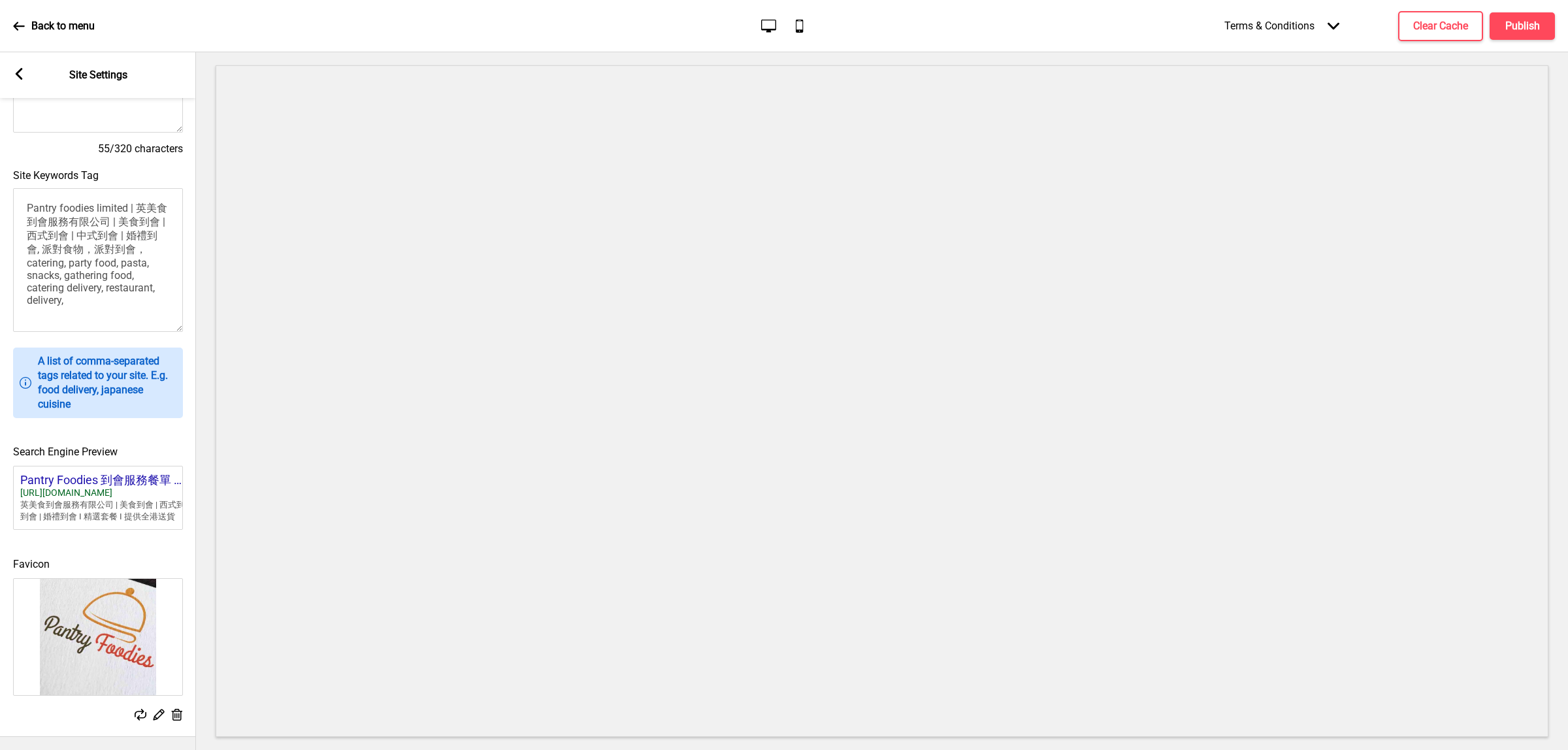
scroll to position [296, 0]
click at [93, 249] on textarea "Pantry foodies limited | 英美食到會服務有限公司 | 美食到會 | 西式到會 | 中式到會 | 婚禮到會, 派對食物，派對到會， ca…" at bounding box center [98, 260] width 170 height 144
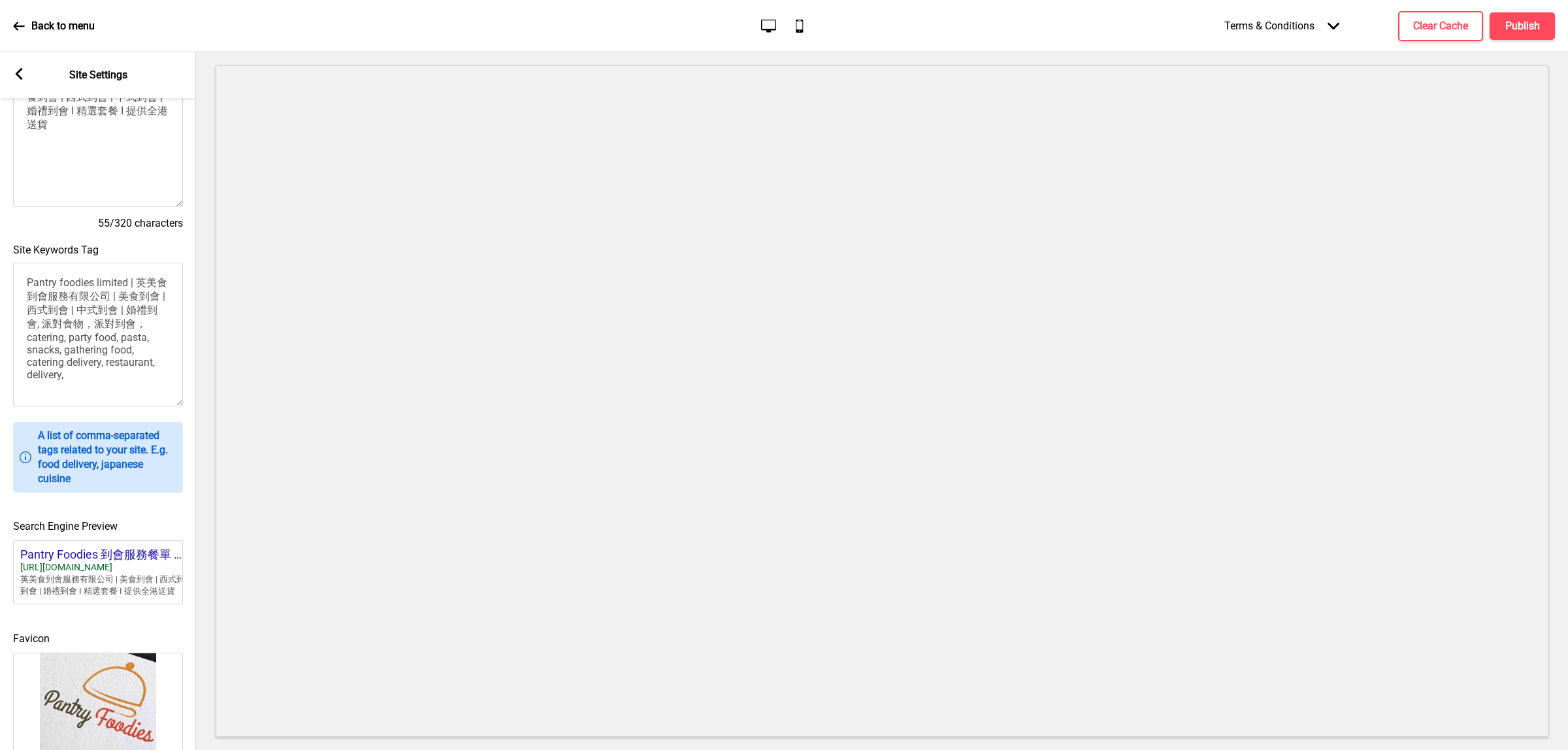
scroll to position [0, 0]
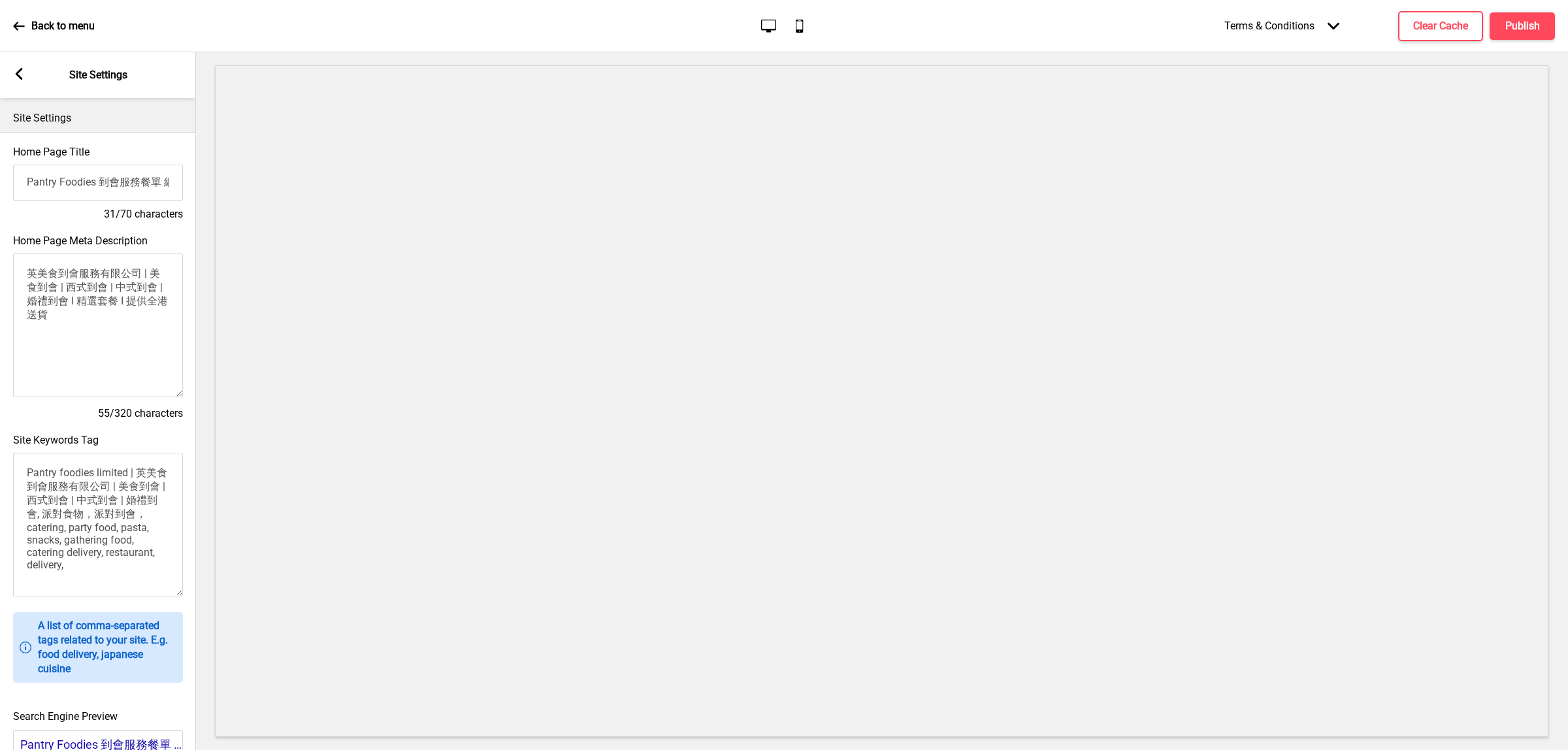
click at [94, 311] on textarea "英美食到會服務有限公司 | 美食到會 | 西式到會 | 中式到會 | 婚禮到會 I 精選套餐 I 提供全港送貨" at bounding box center [98, 325] width 170 height 144
click at [125, 178] on input "Pantry Foodies 到會服務餐單 網上預訂 全港直送" at bounding box center [98, 182] width 170 height 36
drag, startPoint x: 44, startPoint y: 486, endPoint x: 173, endPoint y: 608, distance: 177.6
click at [175, 619] on div "Home Page Title Pantry Foodies 到會服務餐單 網上預訂 全港直送 31/70 characters Home Page Meta…" at bounding box center [97, 567] width 196 height 869
drag, startPoint x: 67, startPoint y: 296, endPoint x: 142, endPoint y: 380, distance: 112.6
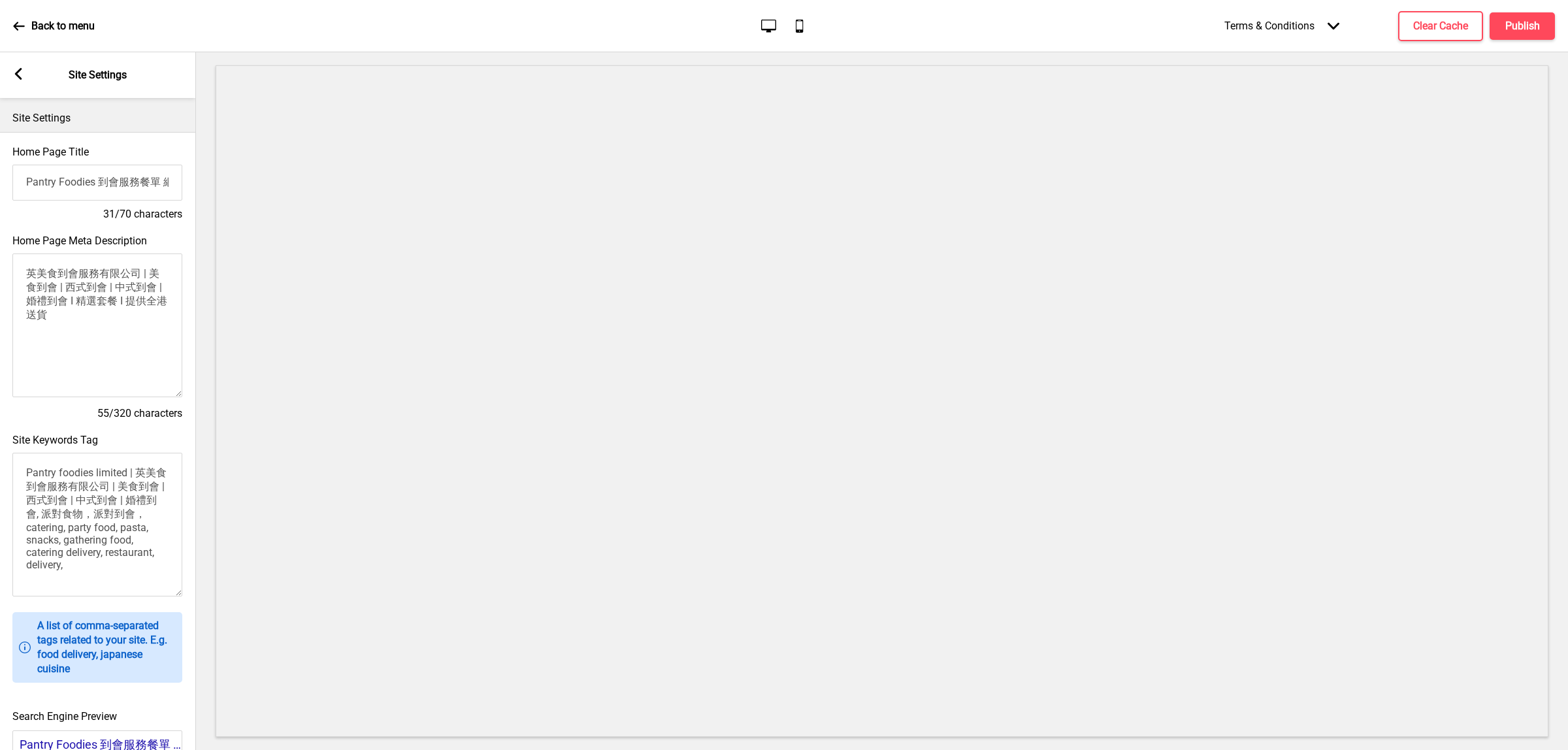
click at [142, 380] on textarea "英美食到會服務有限公司 | 美食到會 | 西式到會 | 中式到會 | 婚禮到會 I 精選套餐 I 提供全港送貨" at bounding box center [97, 325] width 170 height 144
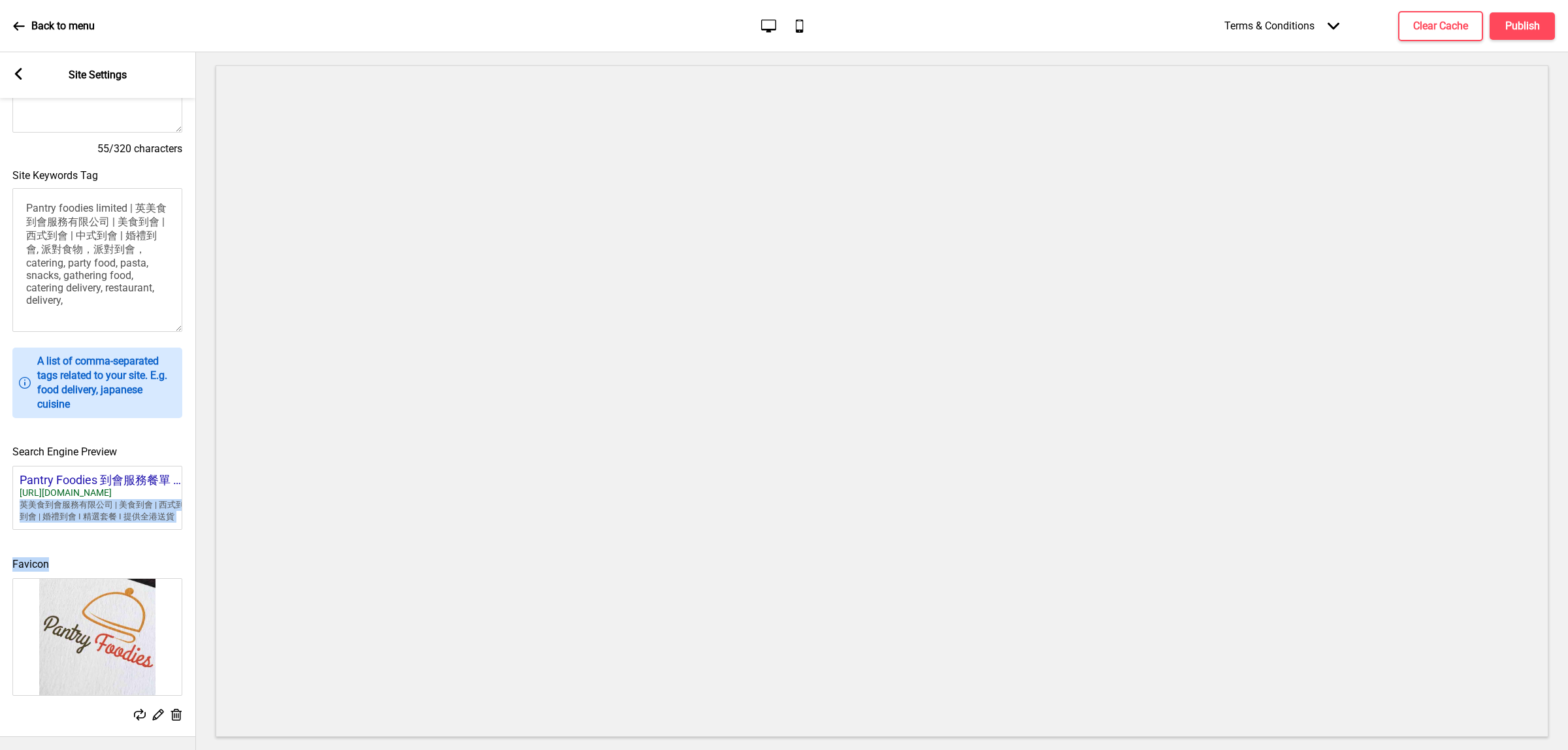
scroll to position [0, 40]
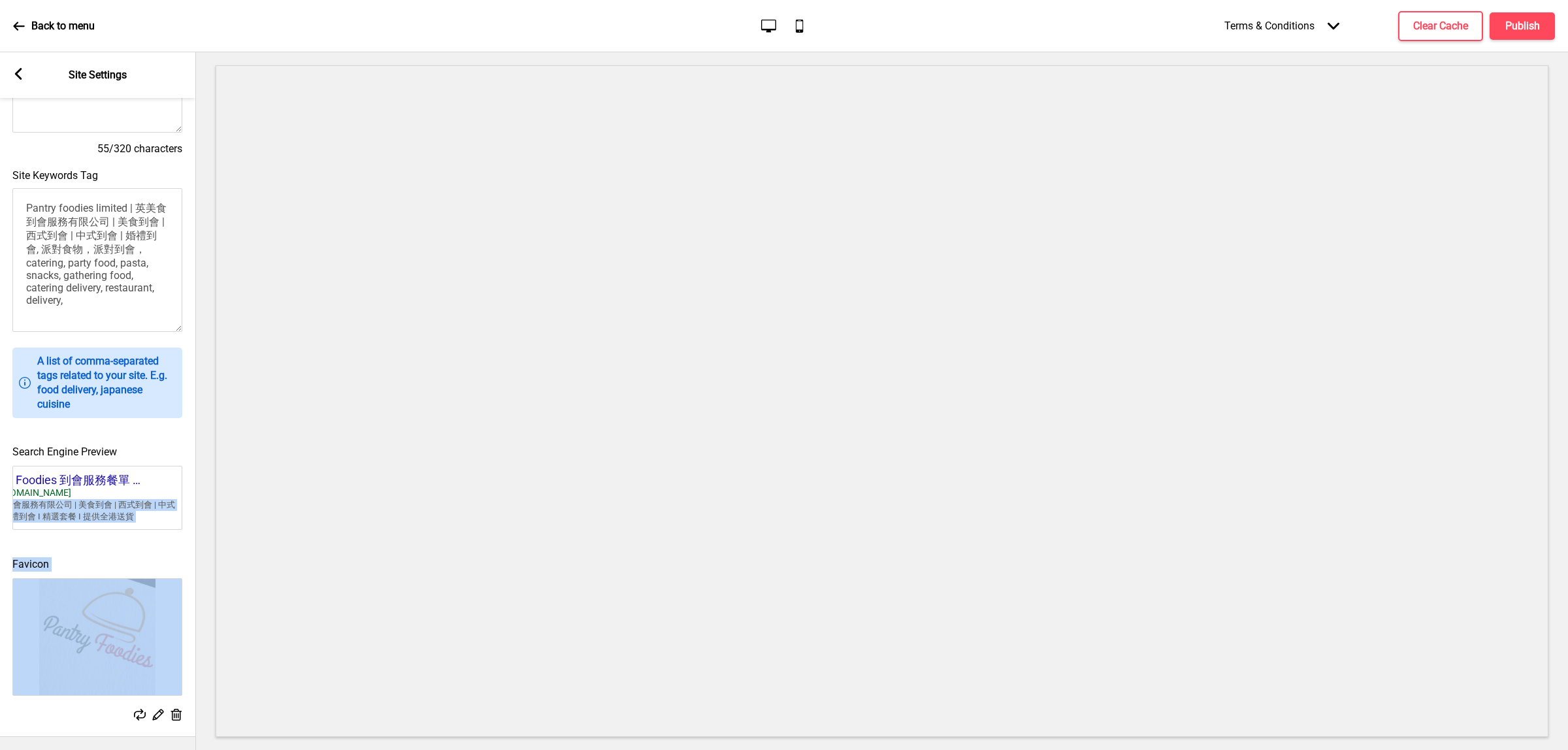
drag, startPoint x: 95, startPoint y: 465, endPoint x: 188, endPoint y: 570, distance: 140.3
click at [188, 570] on div "Home Page Title Pantry Foodies 到會服務餐單 網上預訂 全港直送 31/70 characters Home Page Meta…" at bounding box center [97, 302] width 196 height 869
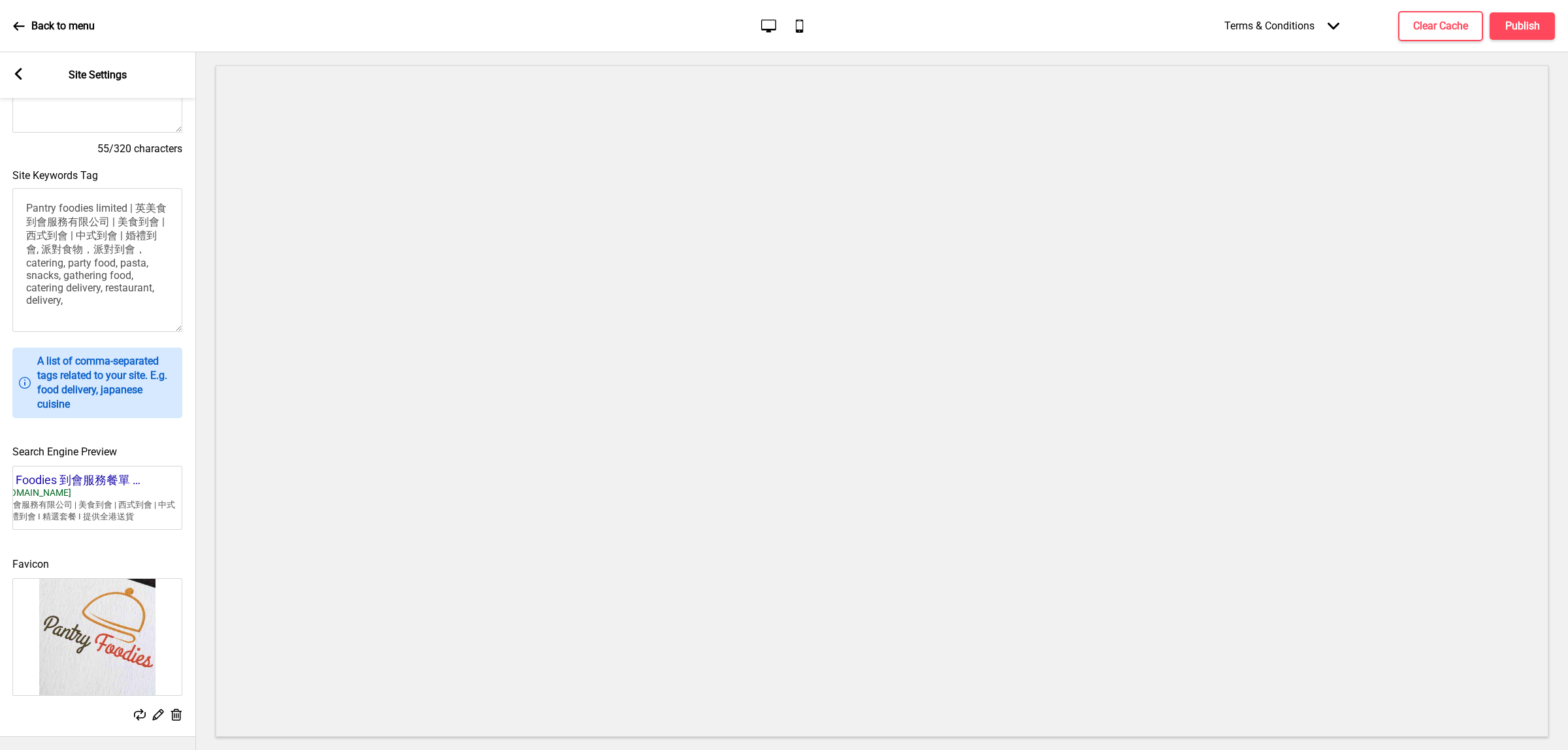
click at [1334, 18] on div "Terms & Conditions Arrow down" at bounding box center [1282, 26] width 141 height 39
click at [1282, 207] on div "Privacy Policy" at bounding box center [1280, 194] width 144 height 26
click at [1314, 9] on div "Privacy Policy Arrow down" at bounding box center [1295, 26] width 115 height 39
click at [1282, 231] on div "Payment Invoice" at bounding box center [1280, 220] width 144 height 26
click at [1301, 31] on div "Payment Invoice Arrow down" at bounding box center [1289, 26] width 127 height 39
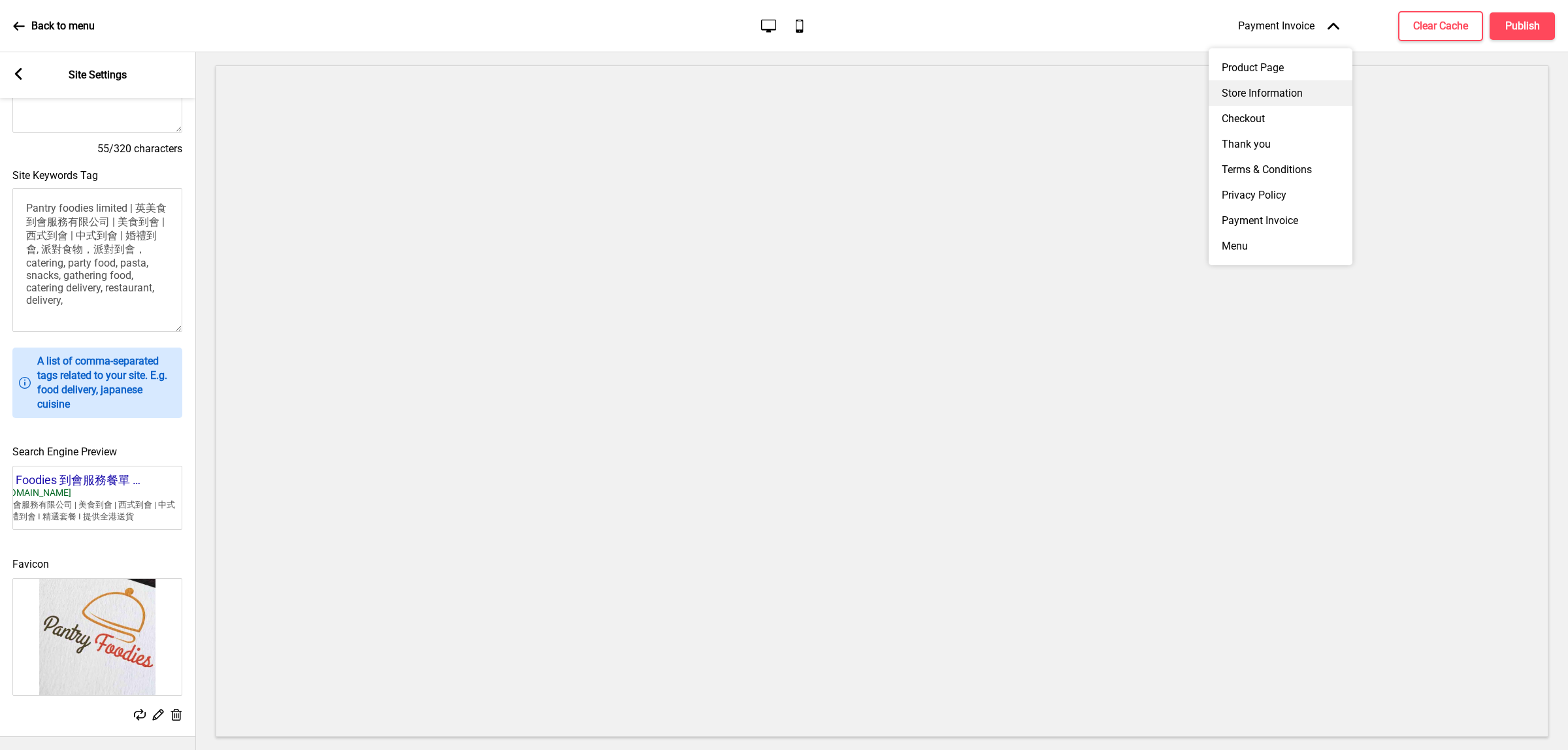
click at [1270, 93] on div "Store Information" at bounding box center [1280, 93] width 144 height 26
click at [1298, 21] on div "Store Information Arrow down" at bounding box center [1286, 26] width 132 height 39
click at [1275, 77] on div "Product Page" at bounding box center [1280, 67] width 144 height 26
click at [18, 78] on icon at bounding box center [19, 74] width 7 height 12
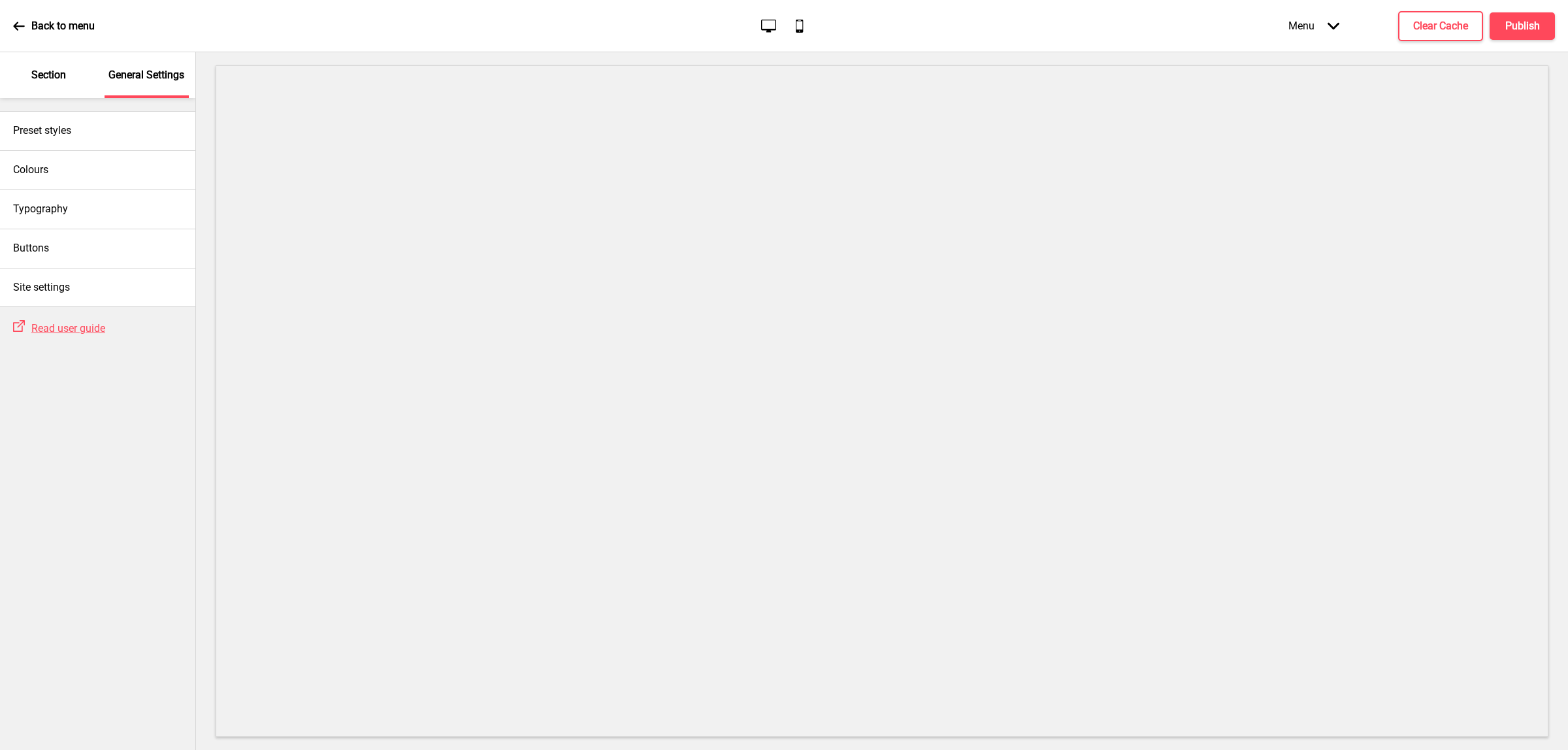
click at [9, 23] on div "Back to menu Desktop Mobile Menu Arrow down Product Page Store Information Chec…" at bounding box center [784, 26] width 1568 height 53
click at [21, 27] on icon at bounding box center [19, 26] width 12 height 12
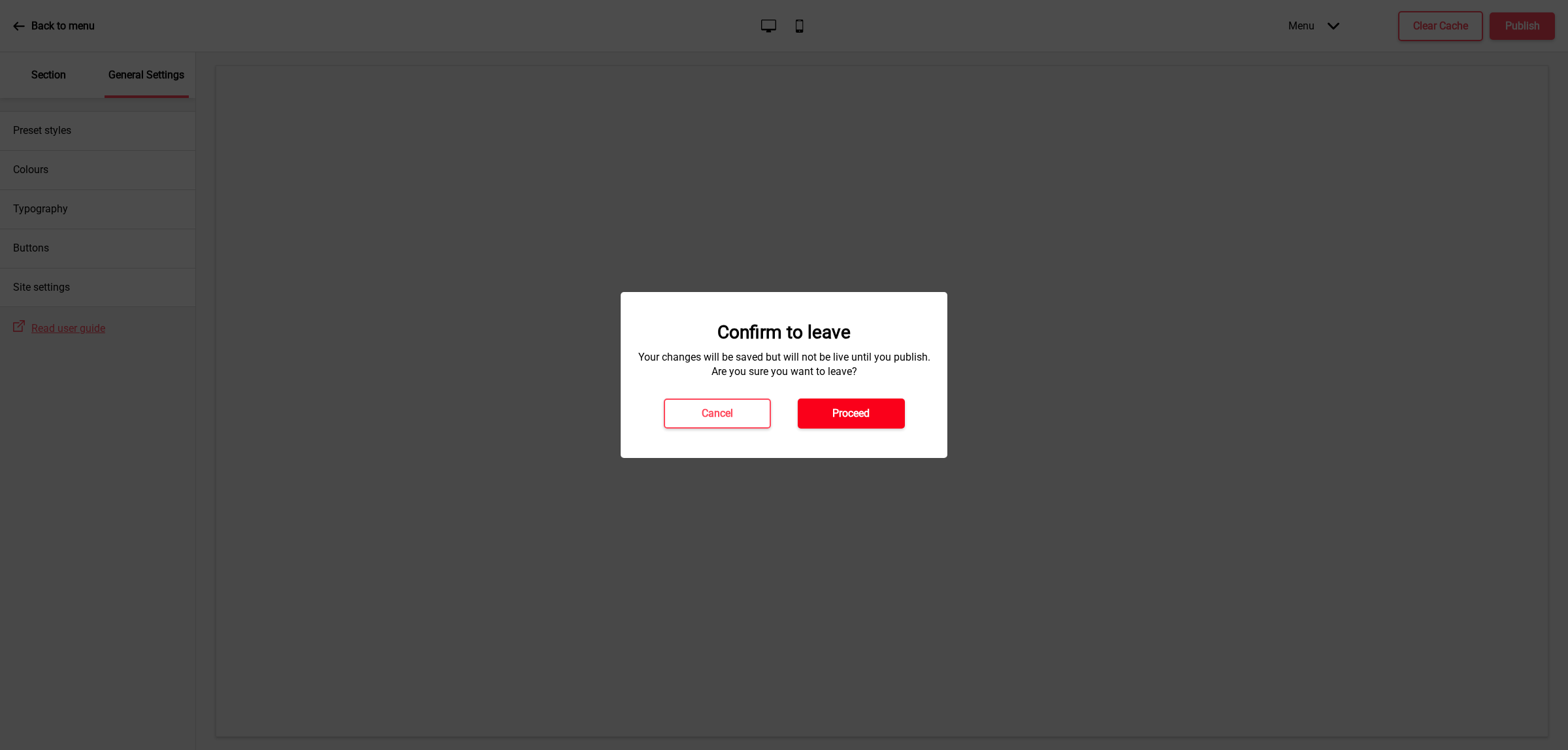
click at [850, 418] on h4 "Proceed" at bounding box center [850, 413] width 37 height 15
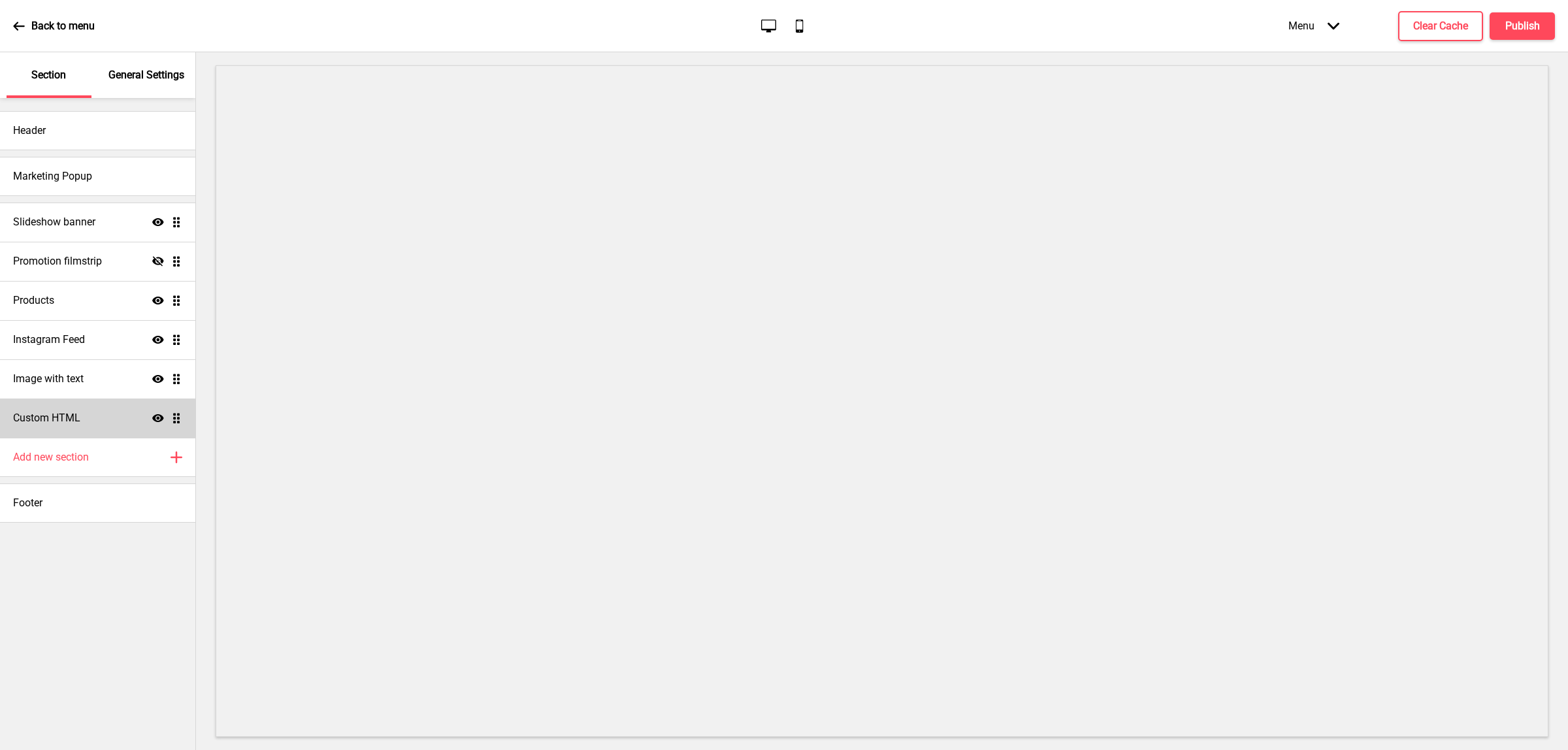
click at [56, 432] on div "Custom HTML Show Drag" at bounding box center [97, 418] width 195 height 39
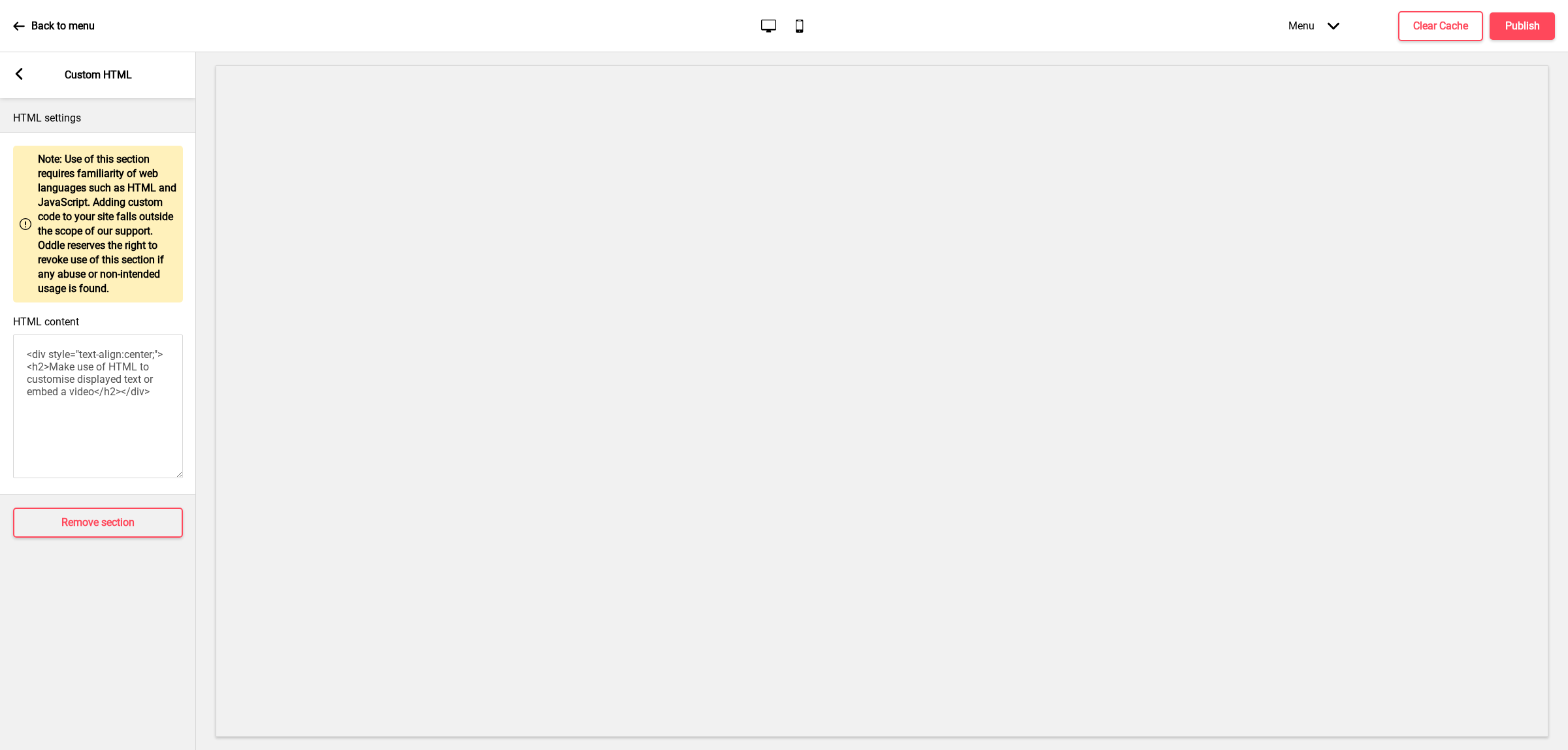
click at [20, 83] on div "Arrow left Custom HTML" at bounding box center [98, 75] width 196 height 46
click at [10, 74] on div "Arrow left Custom HTML" at bounding box center [98, 75] width 196 height 46
click at [15, 74] on icon at bounding box center [19, 74] width 7 height 12
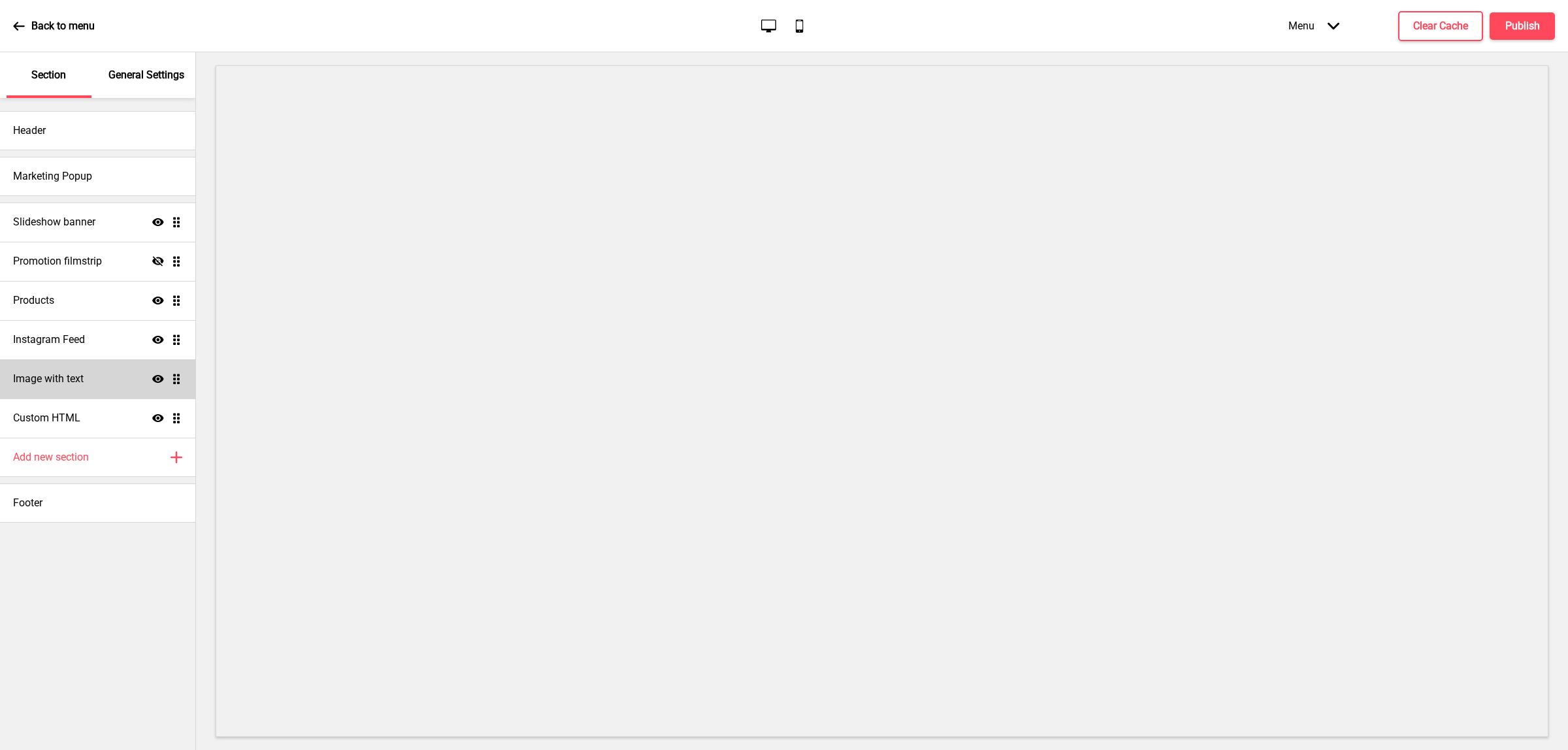
click at [64, 386] on div "Image with text Show Drag" at bounding box center [97, 379] width 195 height 39
select select "center"
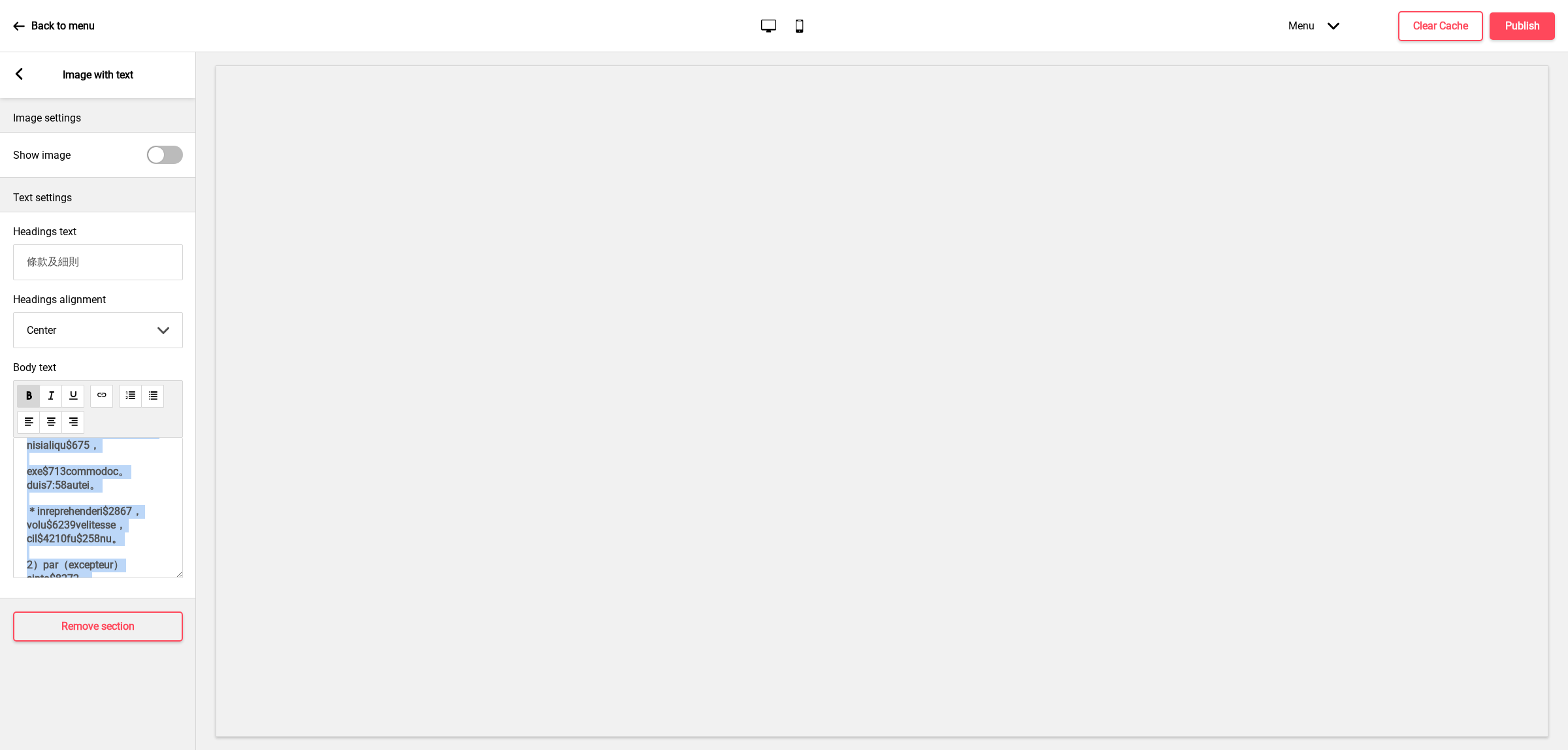
scroll to position [206, 0]
drag, startPoint x: 37, startPoint y: 486, endPoint x: 11, endPoint y: 494, distance: 27.2
click at [11, 494] on div "Body text" at bounding box center [98, 473] width 196 height 237
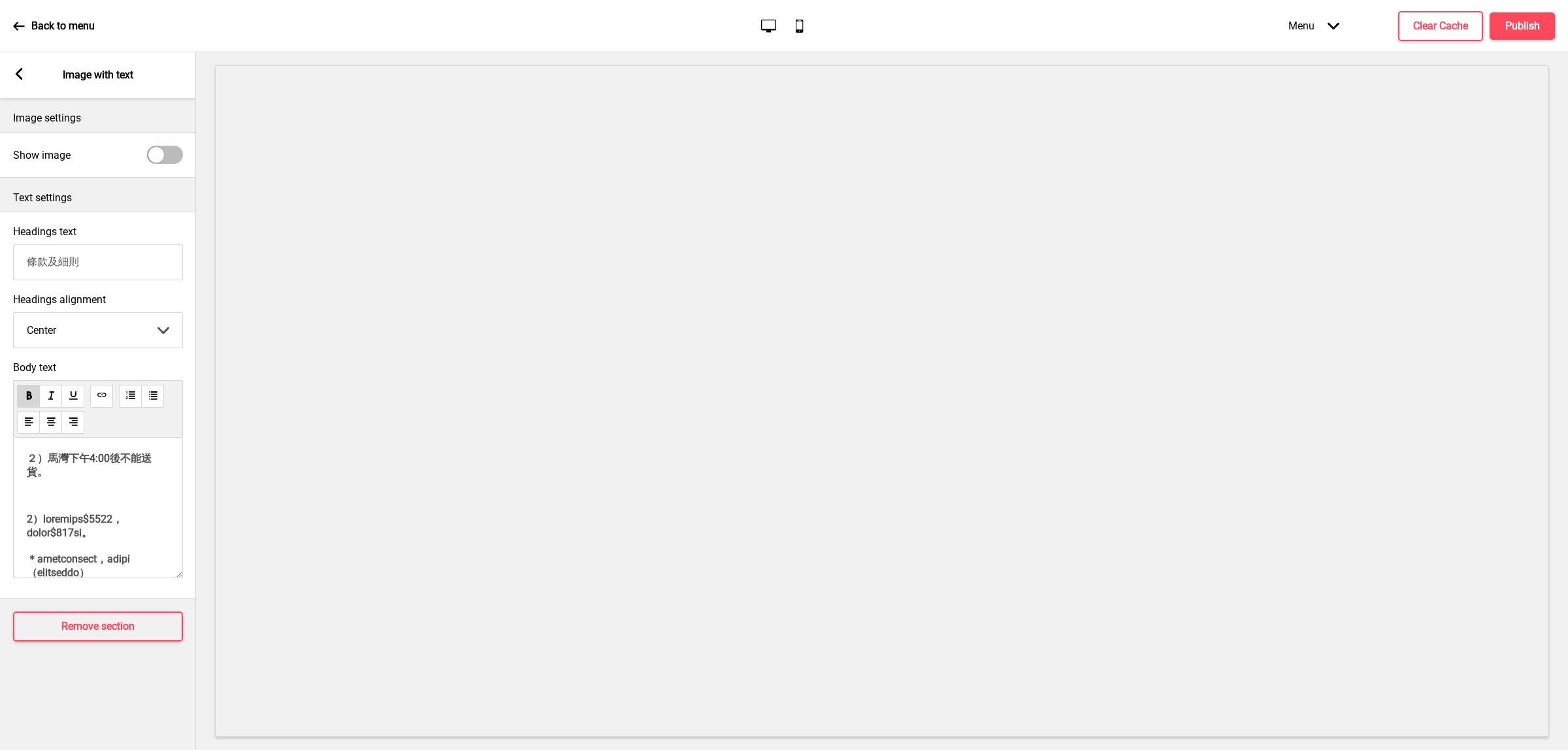
scroll to position [275, 0]
click at [57, 527] on p "﻿" at bounding box center [98, 520] width 142 height 12
click at [31, 466] on p "﻿" at bounding box center [98, 459] width 142 height 12
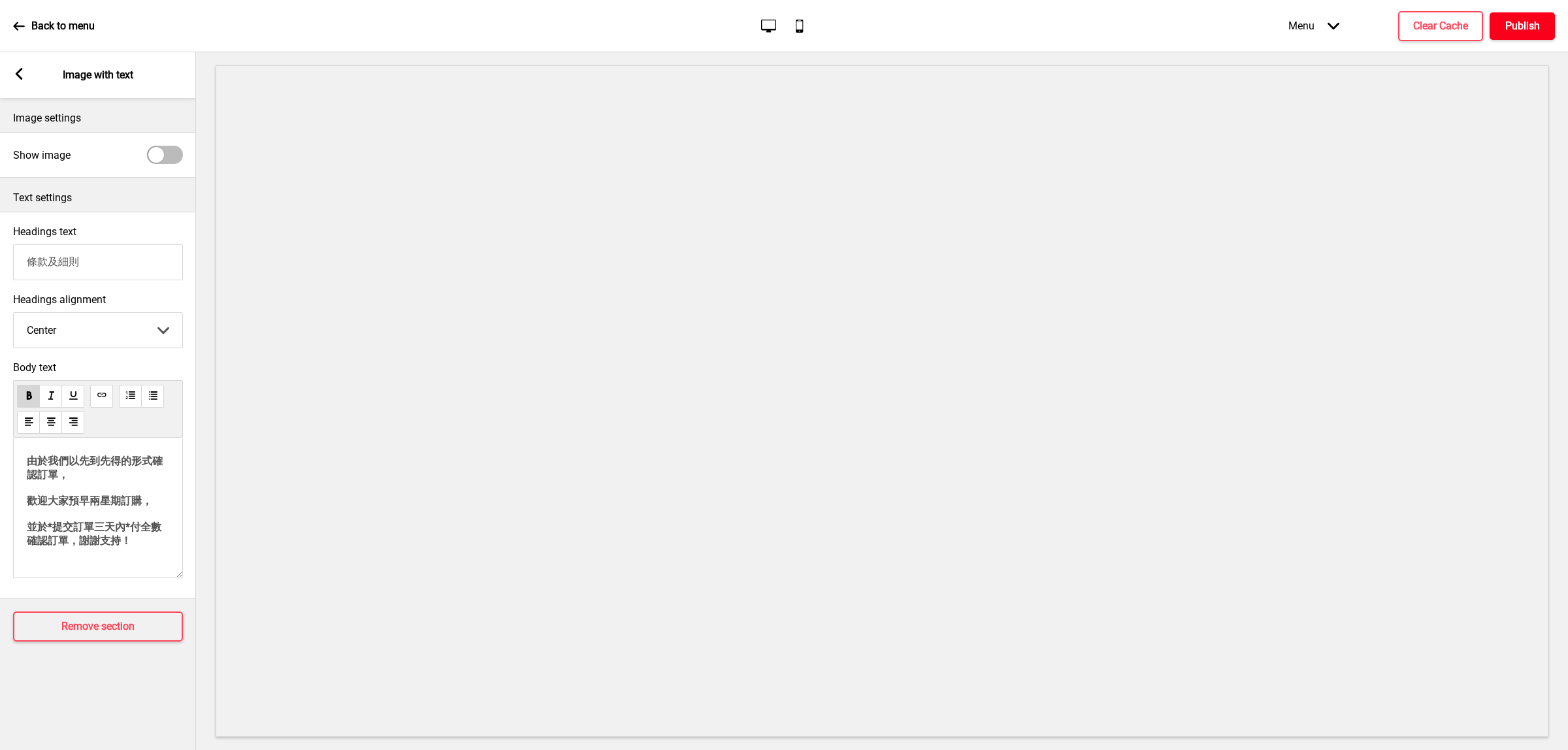
click at [1539, 25] on h4 "Publish" at bounding box center [1522, 26] width 34 height 15
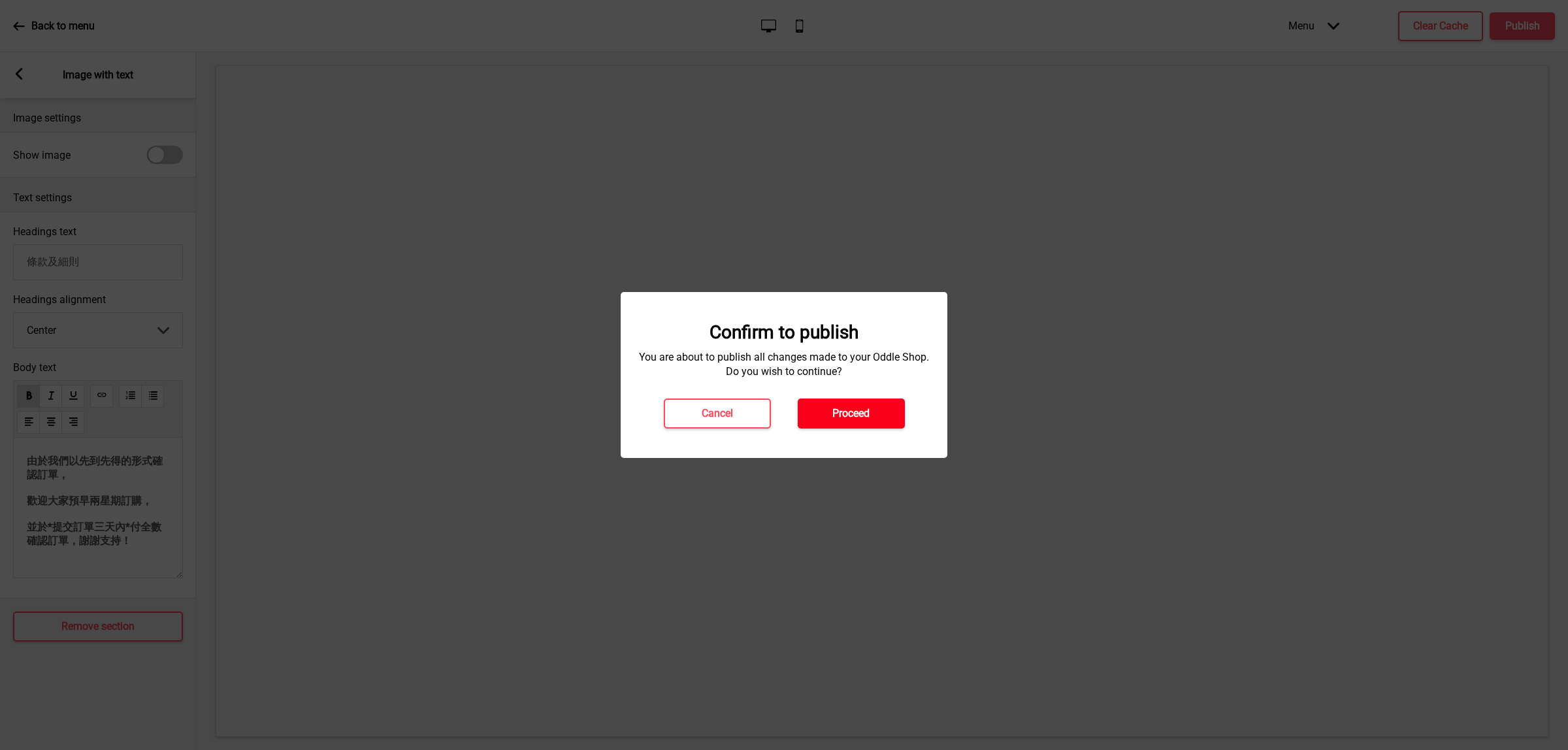
click at [845, 423] on button "Proceed" at bounding box center [851, 413] width 107 height 30
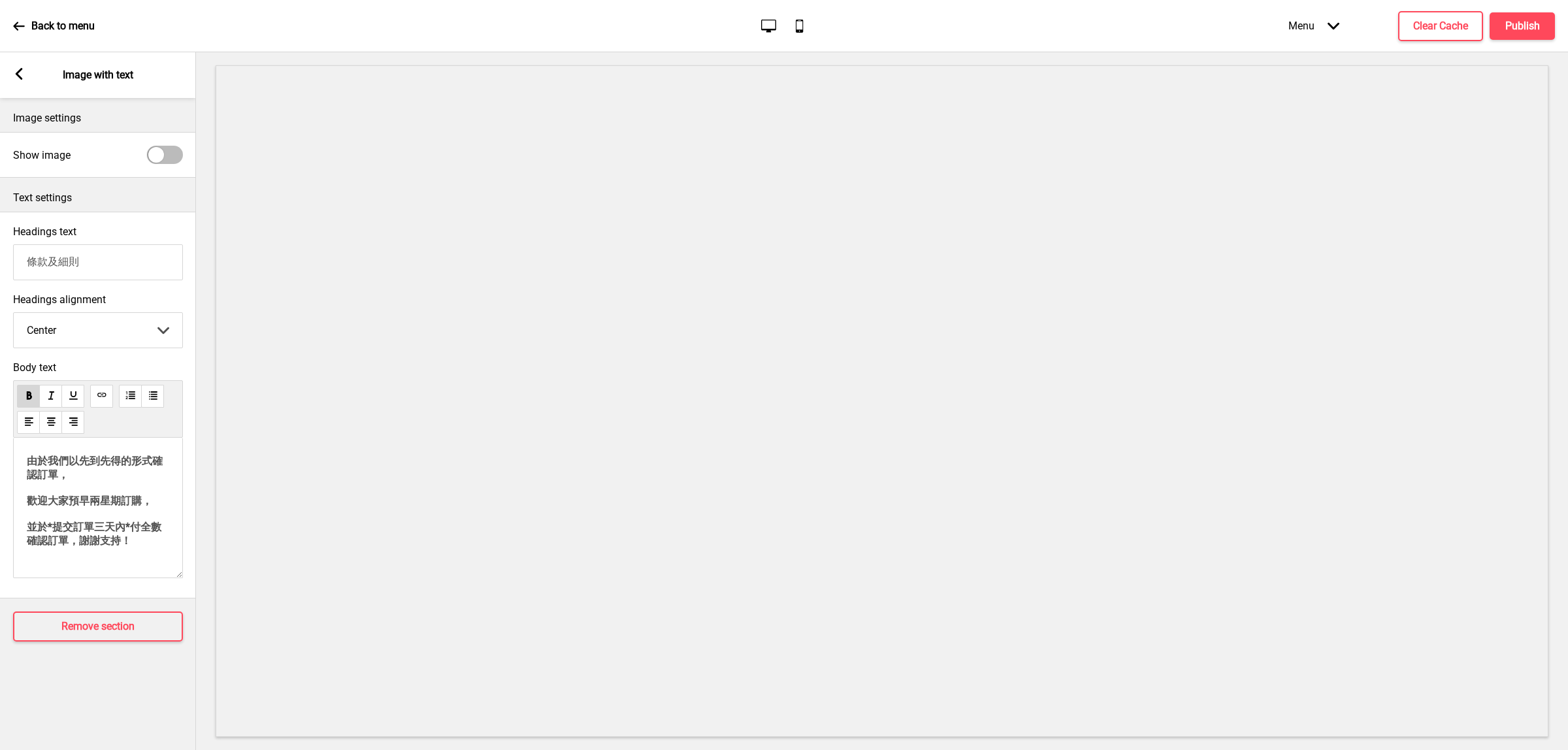
click at [13, 74] on rect at bounding box center [19, 74] width 12 height 12
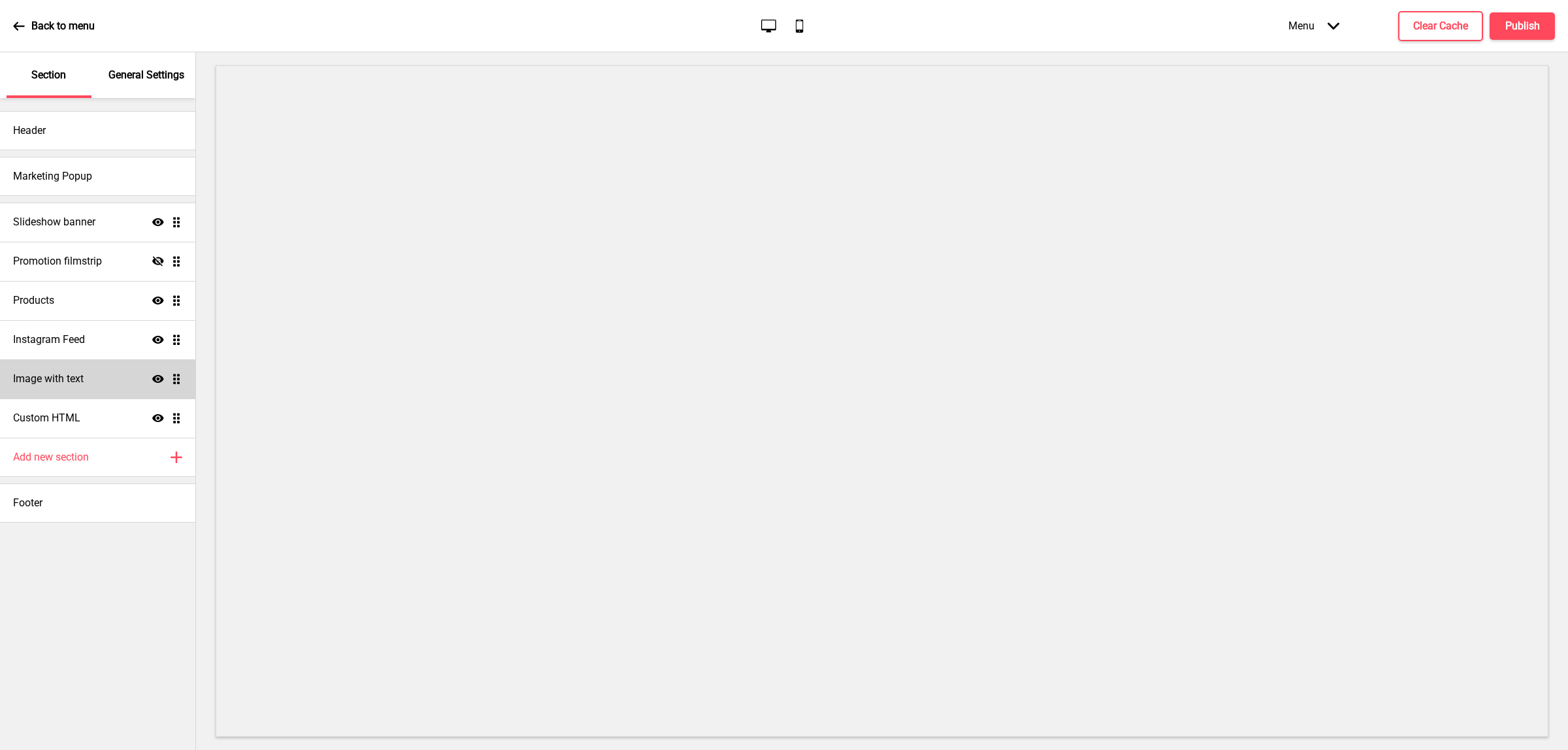
click at [113, 386] on div "Image with text Show Drag" at bounding box center [97, 379] width 195 height 39
select select "center"
